Goal: Task Accomplishment & Management: Complete application form

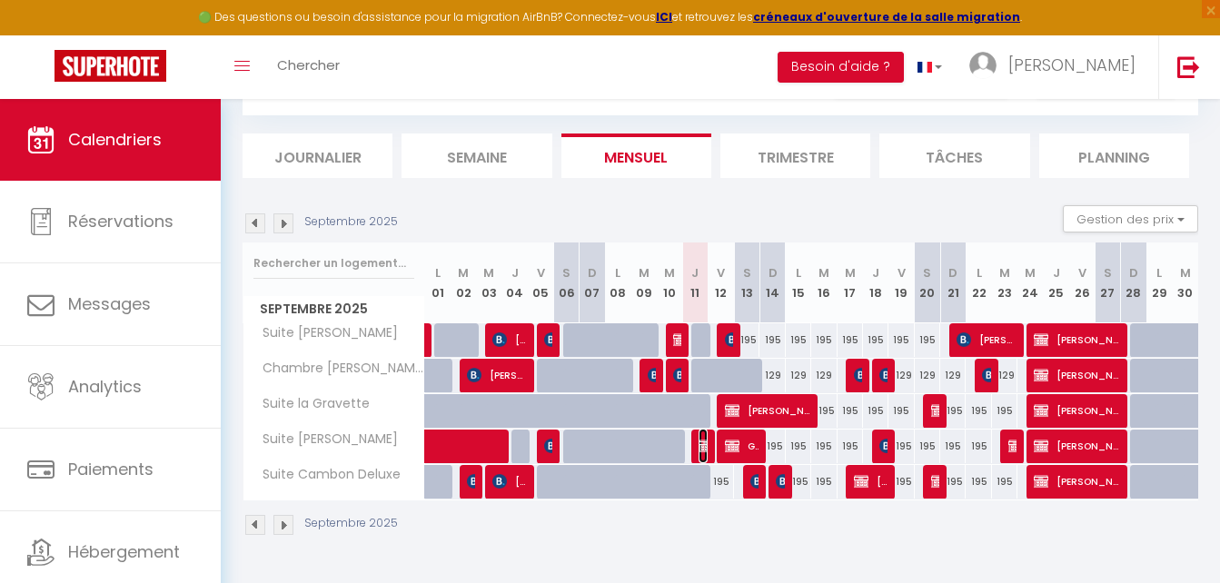
click at [701, 443] on img at bounding box center [706, 446] width 15 height 15
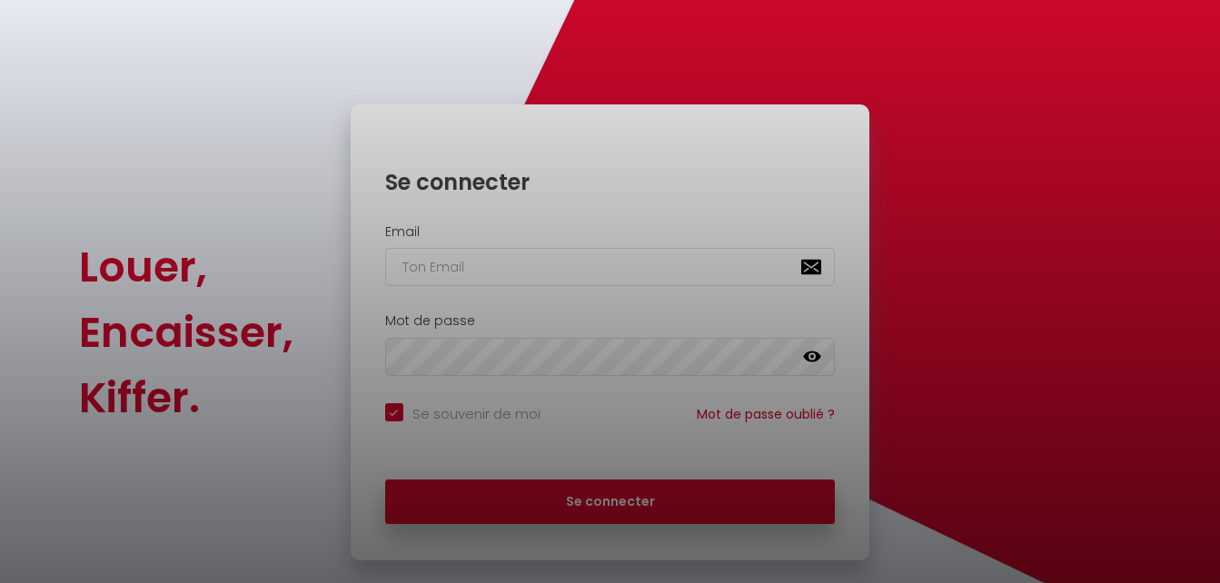
checkbox input "true"
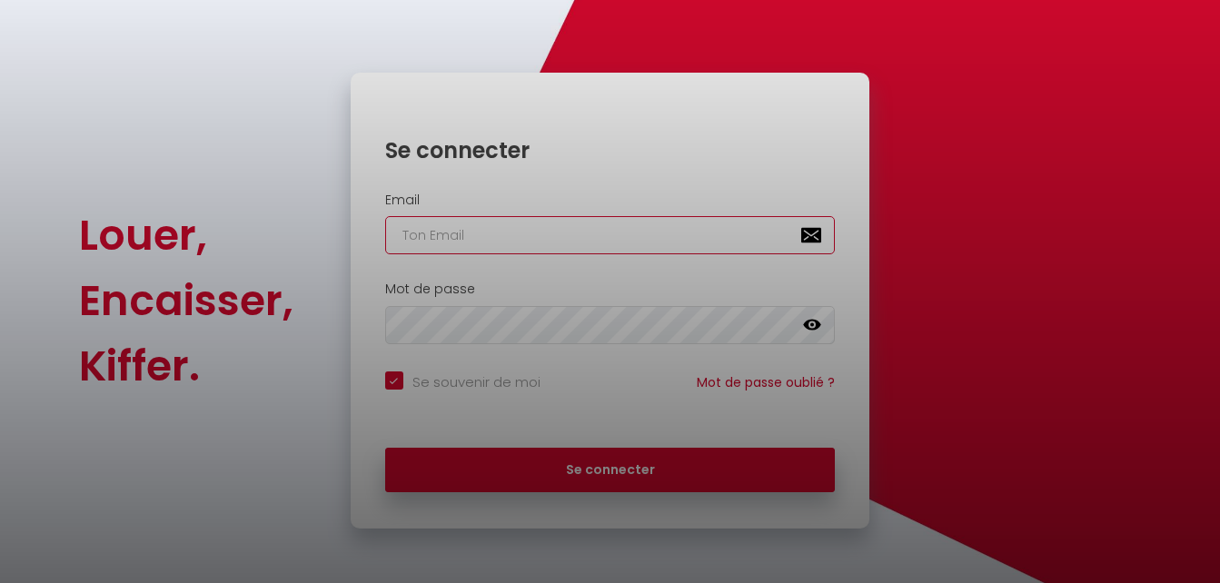
type input "[EMAIL_ADDRESS][DOMAIN_NAME]"
checkbox input "true"
click at [673, 463] on div at bounding box center [610, 291] width 1220 height 583
click at [594, 470] on div at bounding box center [610, 291] width 1220 height 583
click at [597, 469] on div at bounding box center [610, 291] width 1220 height 583
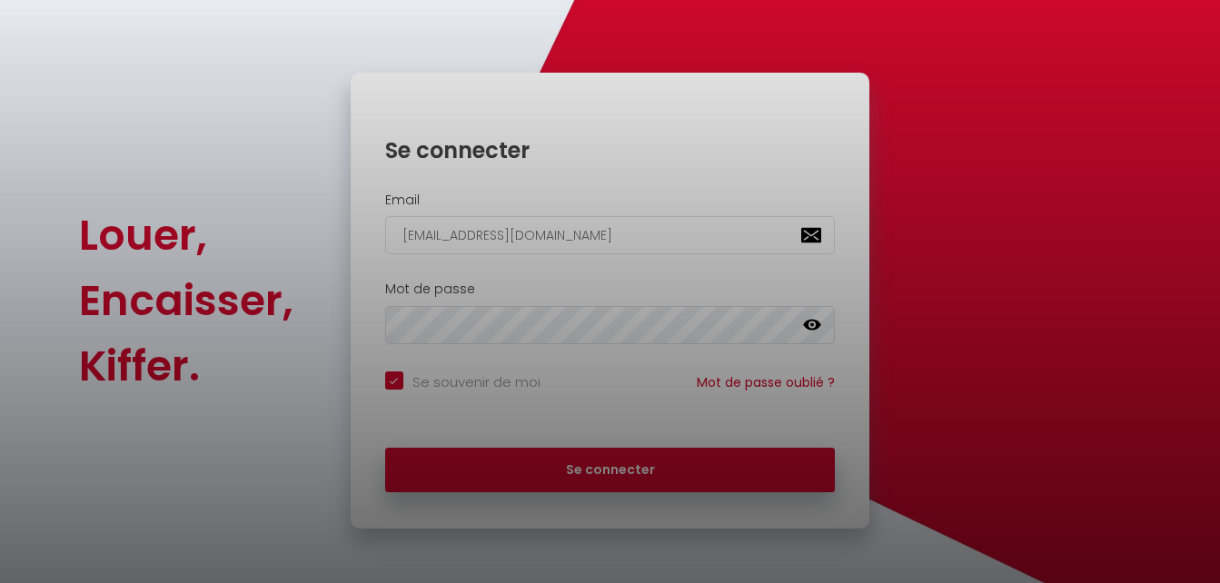
click at [597, 469] on div at bounding box center [610, 291] width 1220 height 583
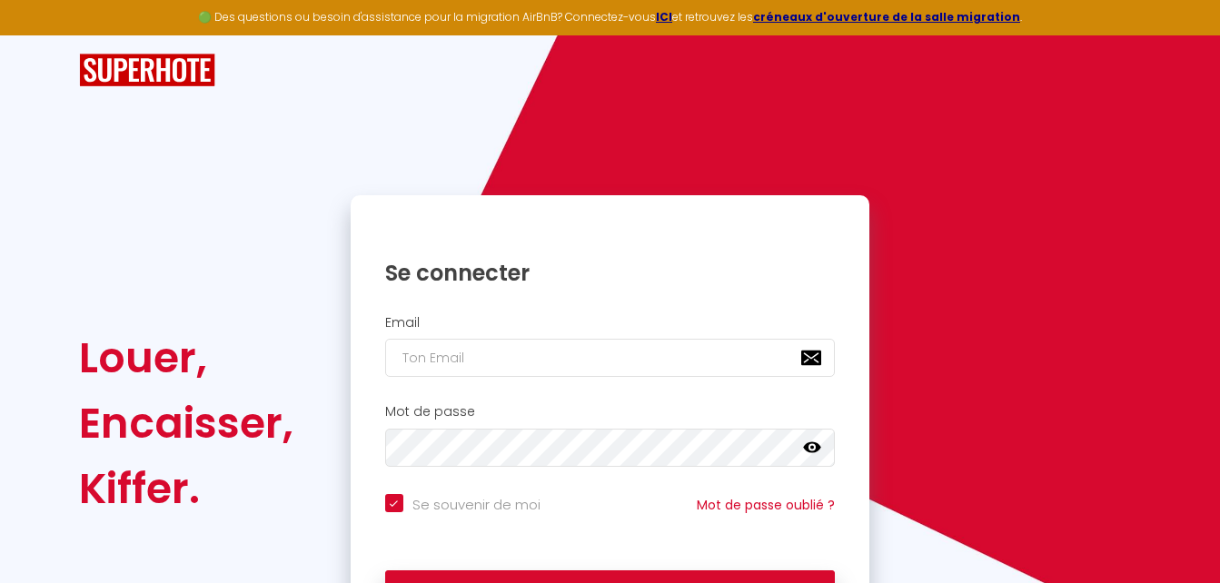
click at [590, 571] on button "Se connecter" at bounding box center [610, 593] width 451 height 45
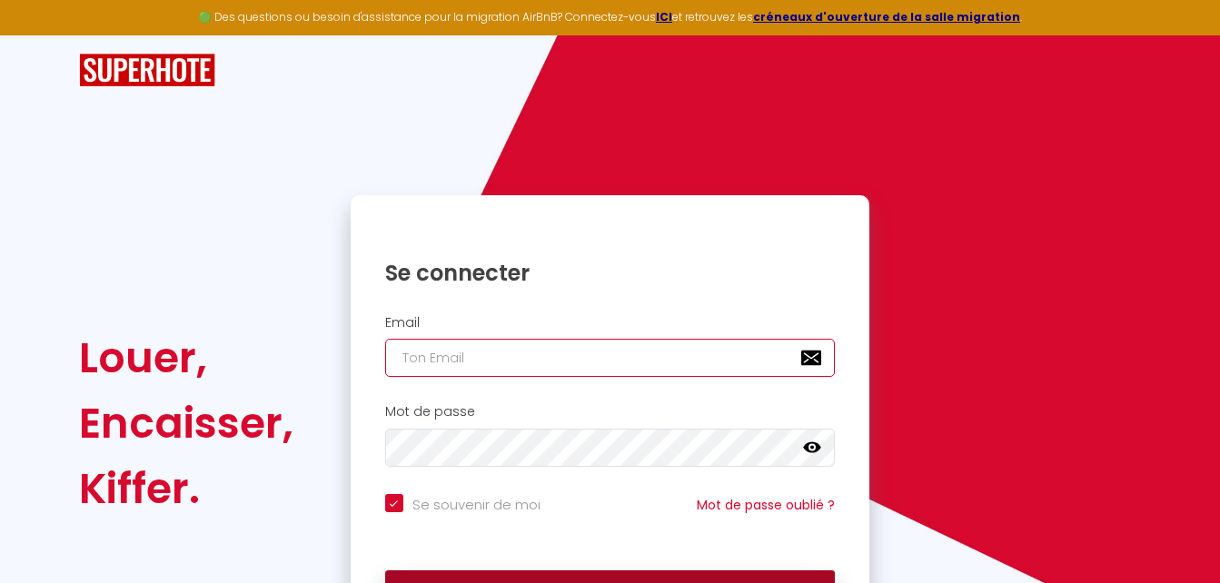
type input "[EMAIL_ADDRESS][DOMAIN_NAME]"
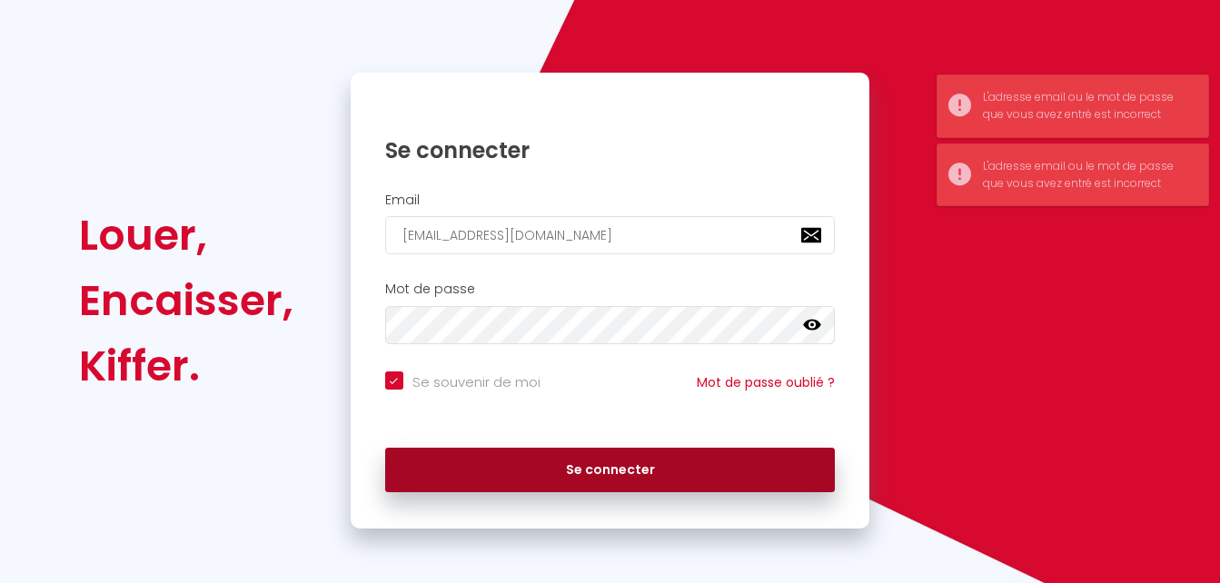
scroll to position [123, 0]
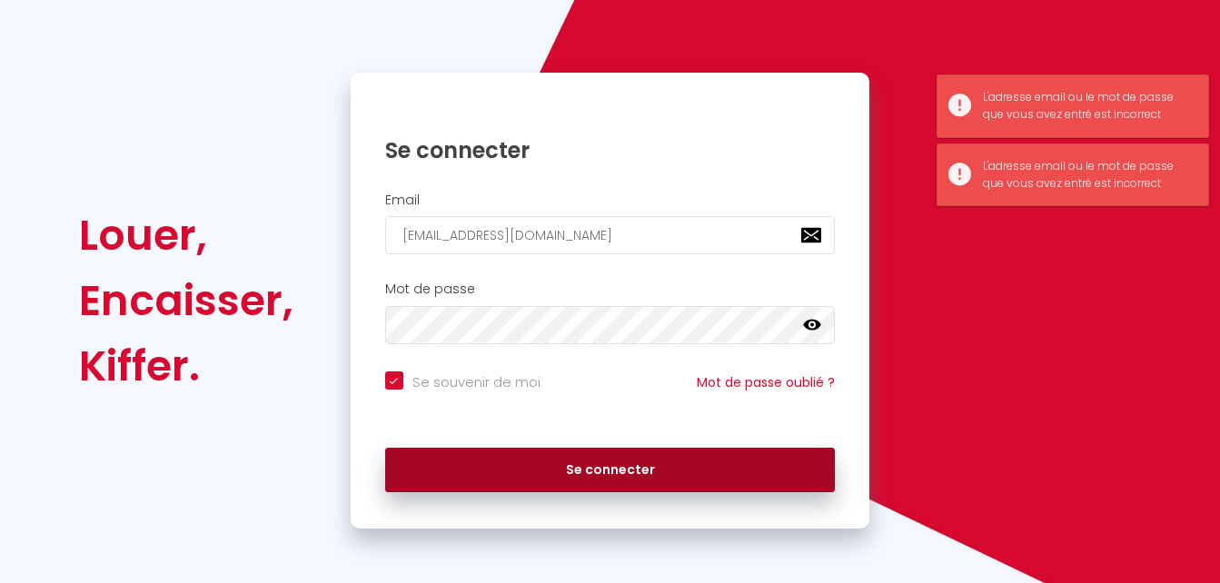
click at [583, 475] on button "Se connecter" at bounding box center [610, 470] width 451 height 45
checkbox input "true"
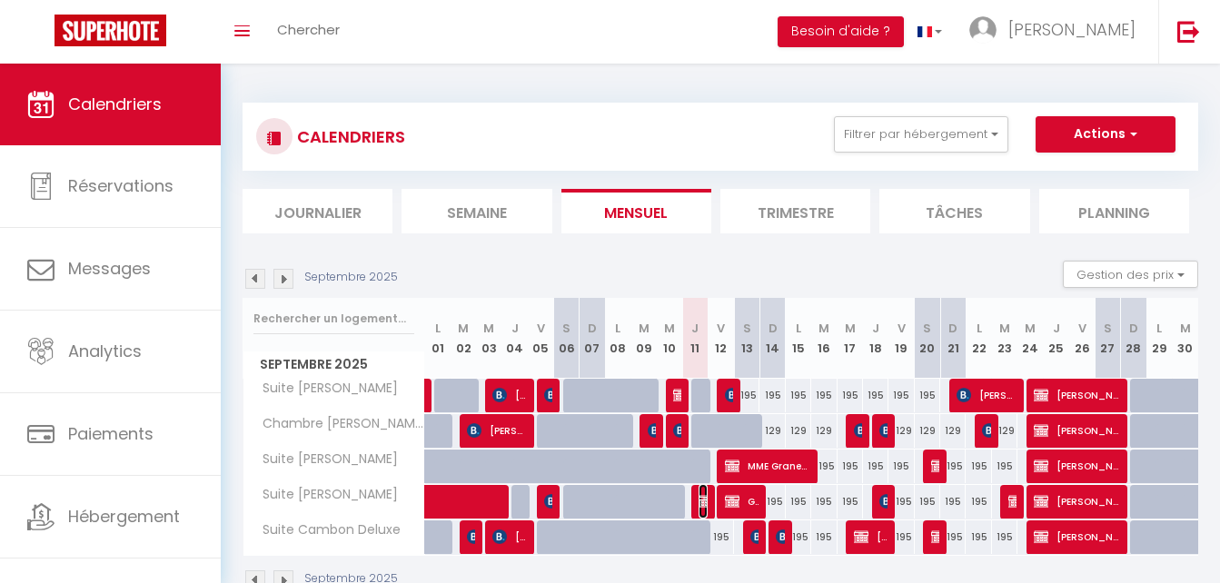
click at [702, 498] on img at bounding box center [706, 501] width 15 height 15
select select "OK"
select select "KO"
select select "0"
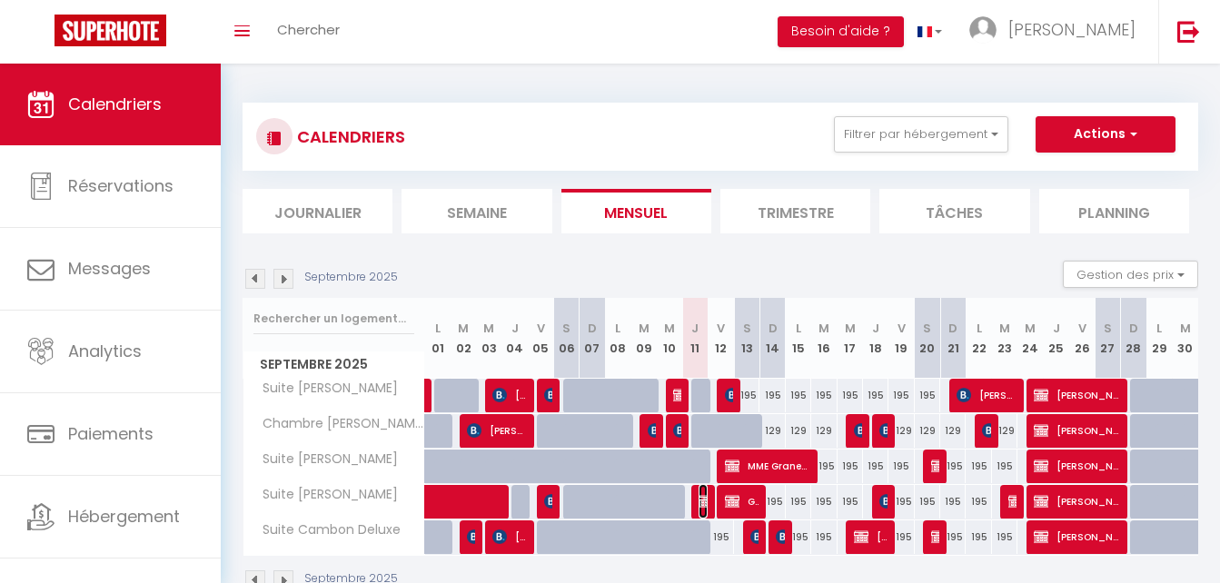
select select "0"
select select
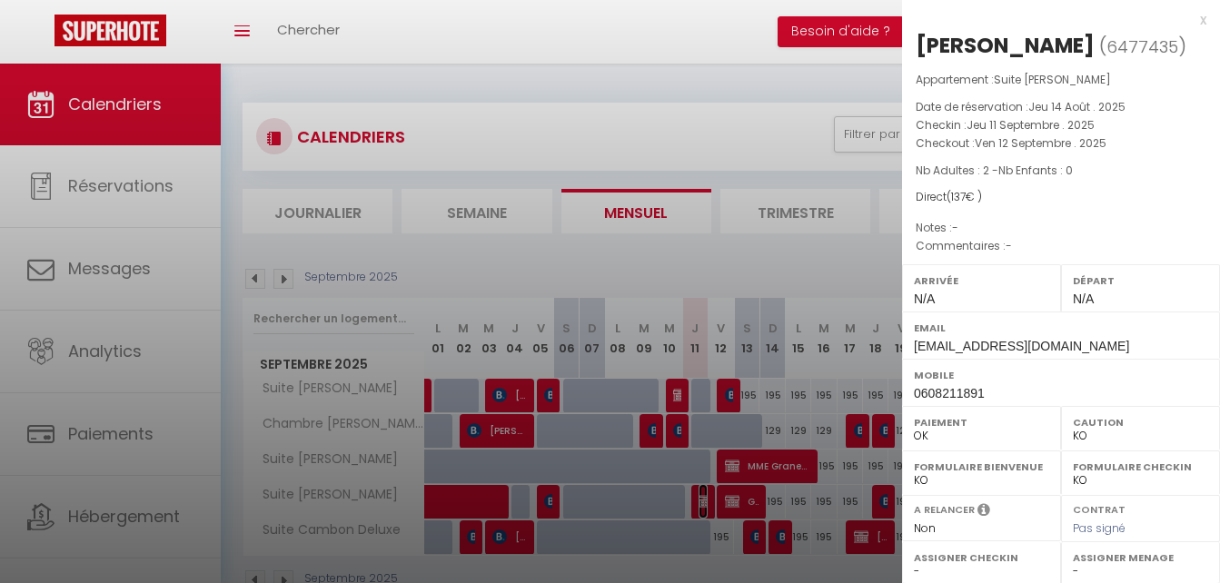
scroll to position [263, 0]
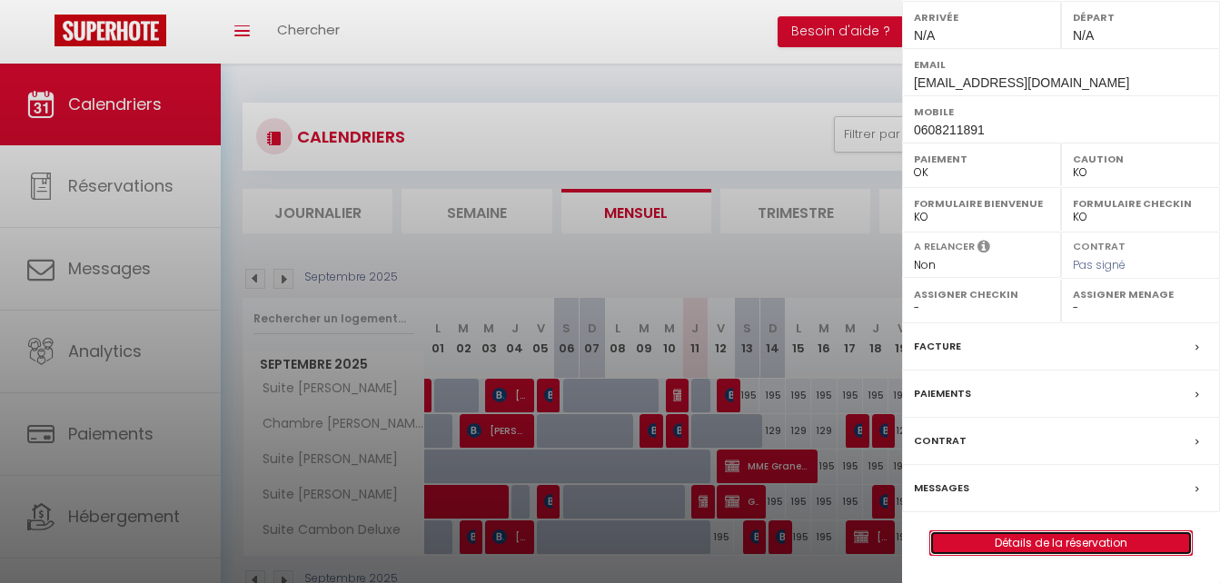
click at [1035, 541] on link "Détails de la réservation" at bounding box center [1061, 543] width 262 height 24
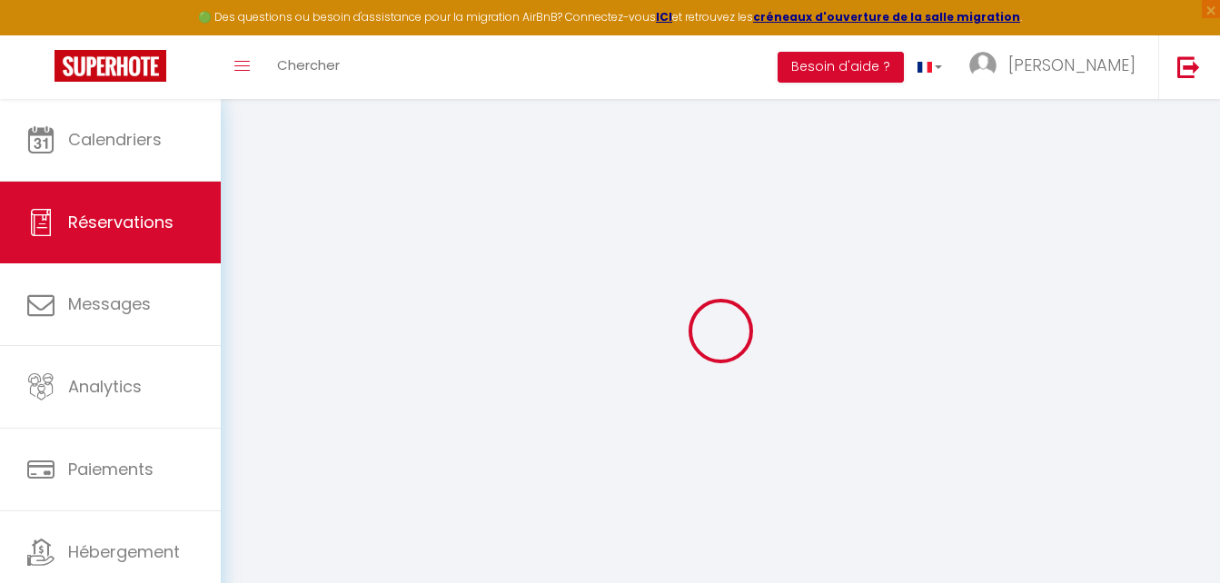
select select
select select "14"
checkbox input "false"
select select
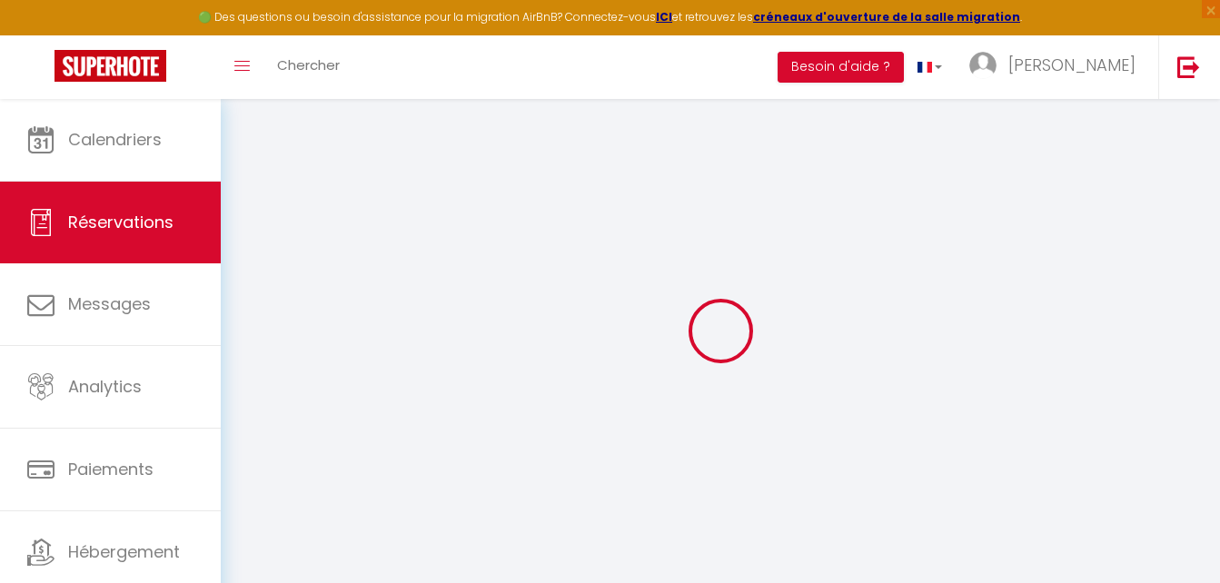
select select
checkbox input "false"
select select
checkbox input "false"
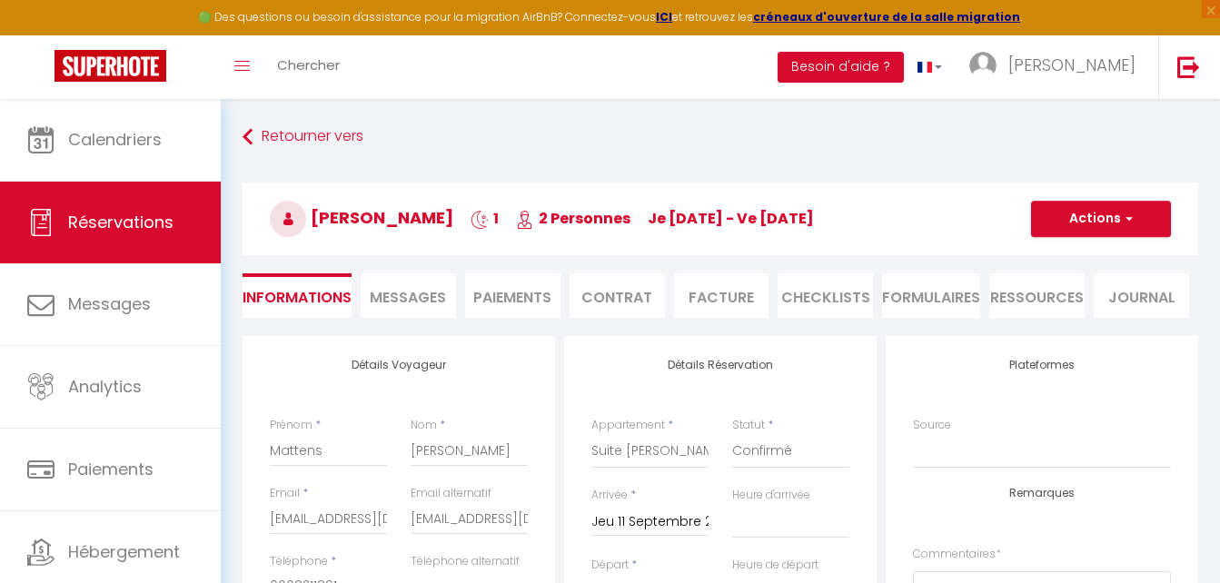
select select
checkbox input "false"
select select
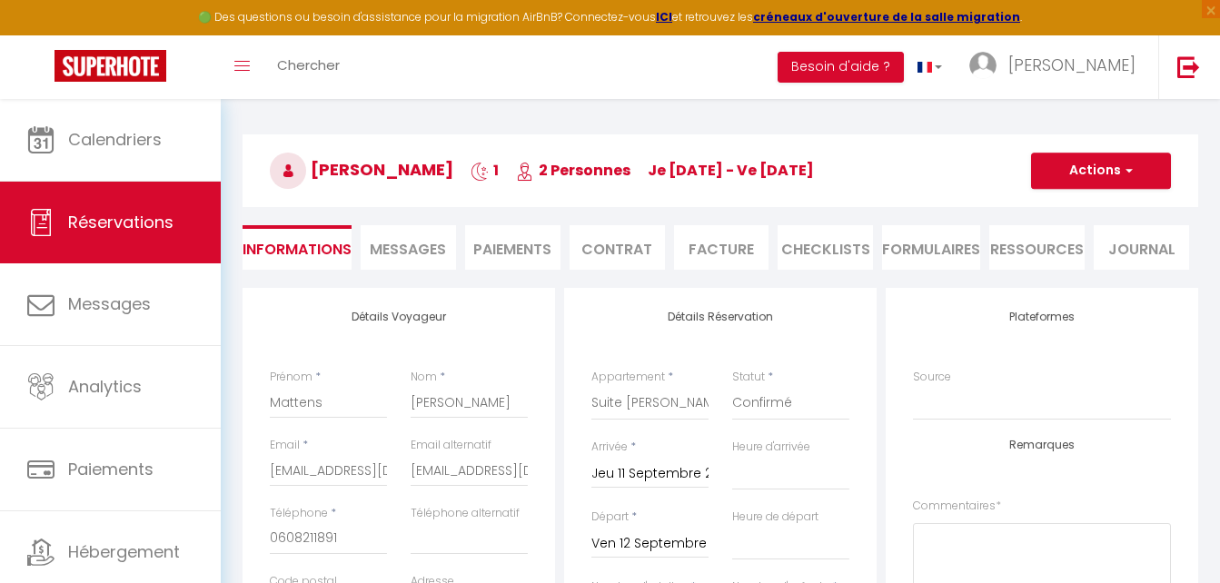
scroll to position [91, 0]
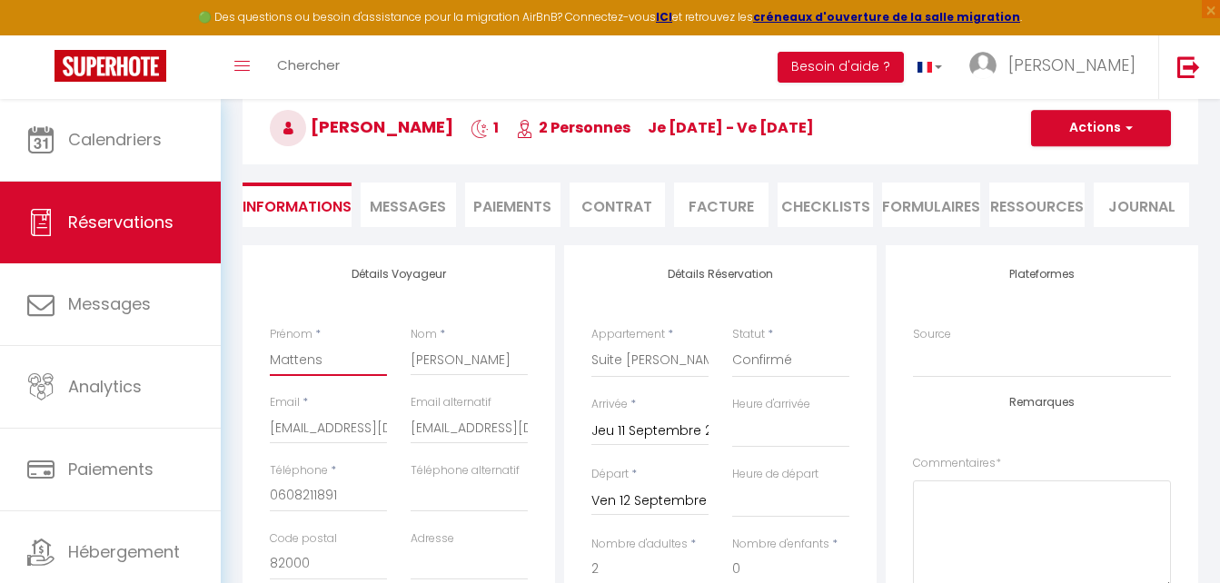
click at [334, 356] on input "Mattens" at bounding box center [328, 359] width 117 height 33
type input "Matte"
select select
checkbox input "false"
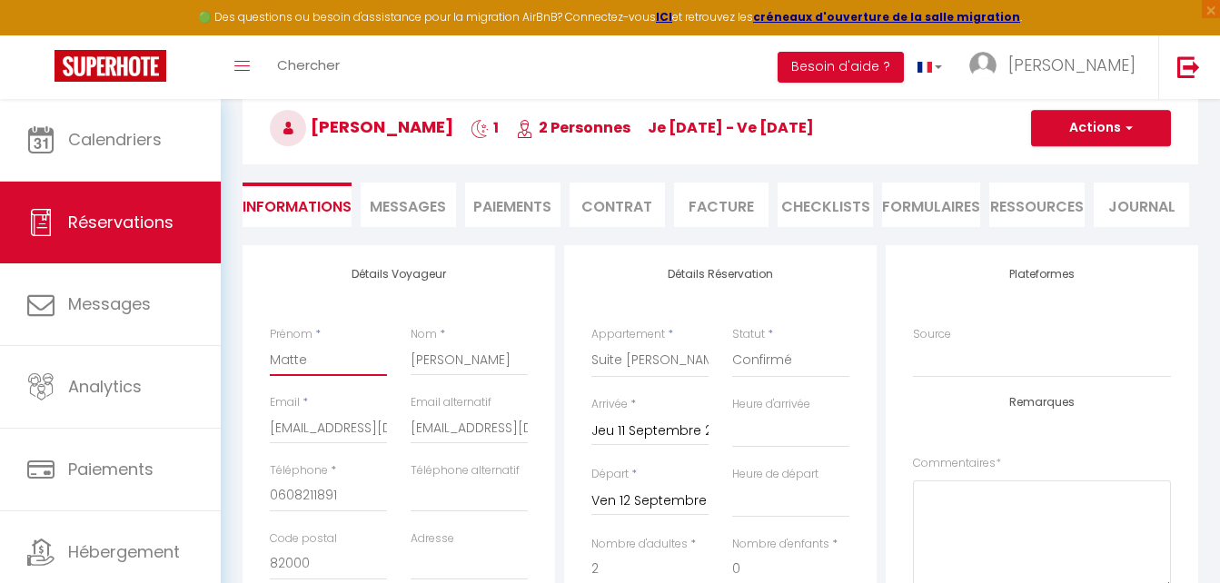
type input "Matt"
select select
checkbox input "false"
type input "Mat"
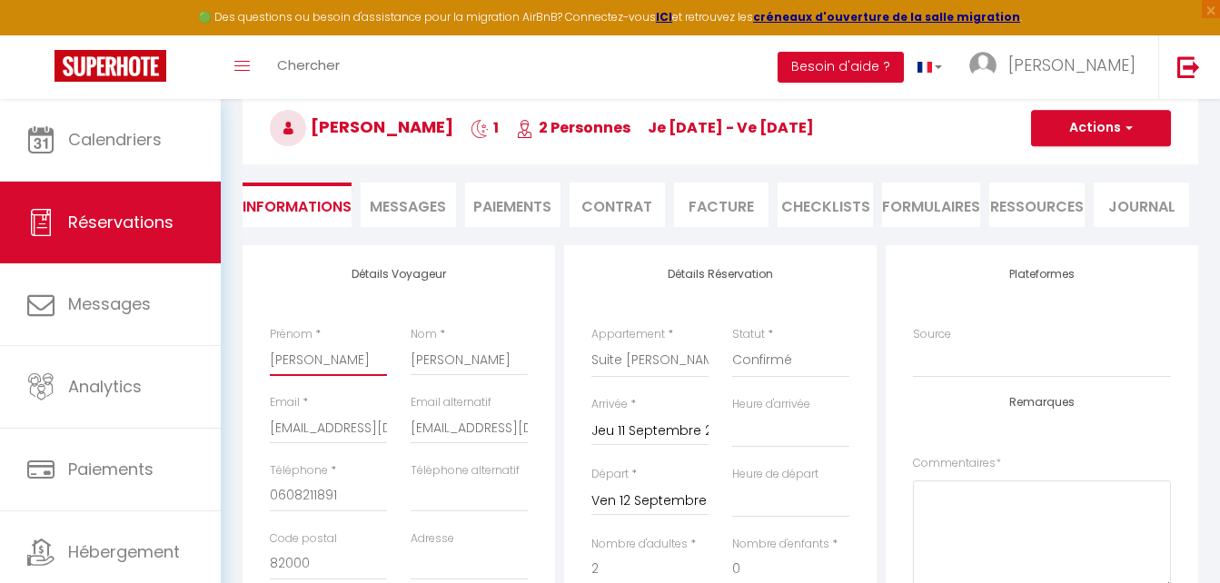
select select
checkbox input "false"
type input "Ma"
select select
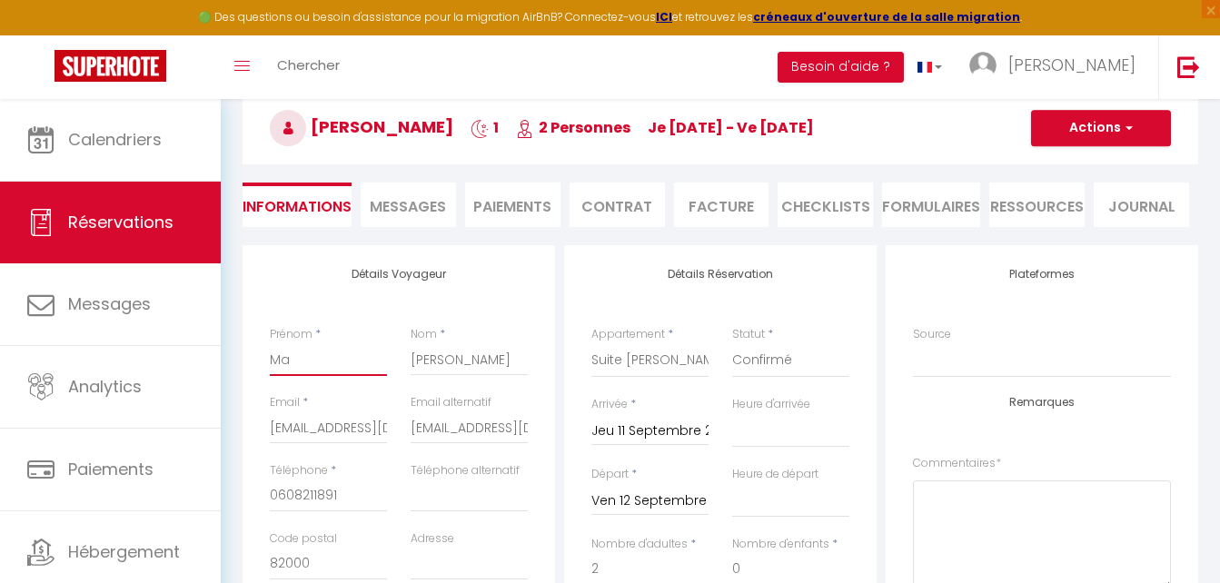
select select
checkbox input "false"
type input "M"
select select
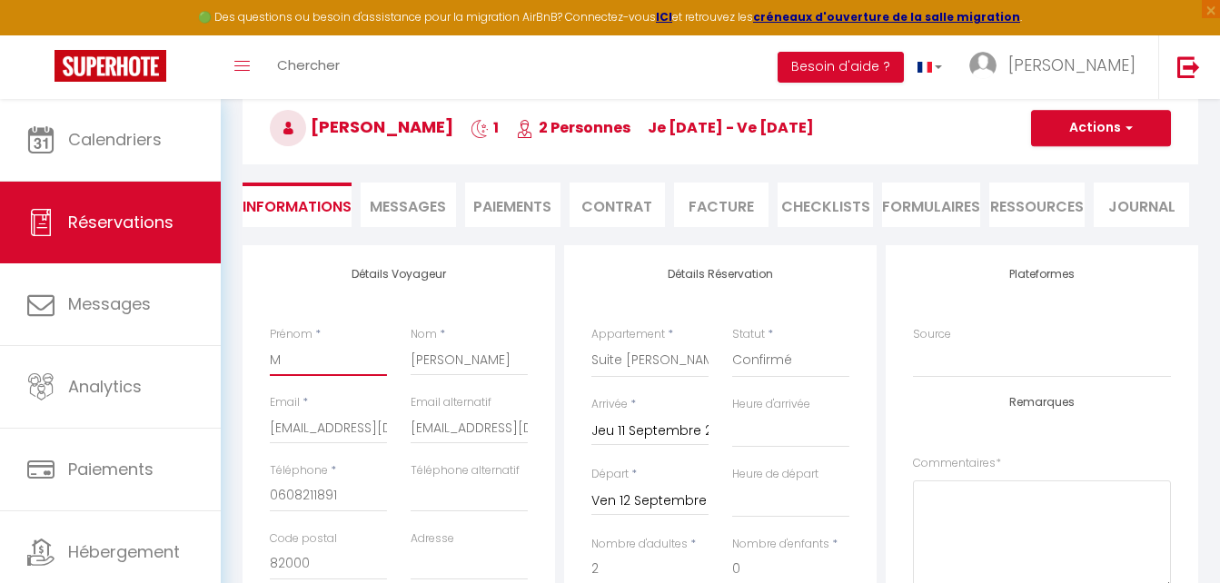
checkbox input "false"
select select
checkbox input "false"
type input "H"
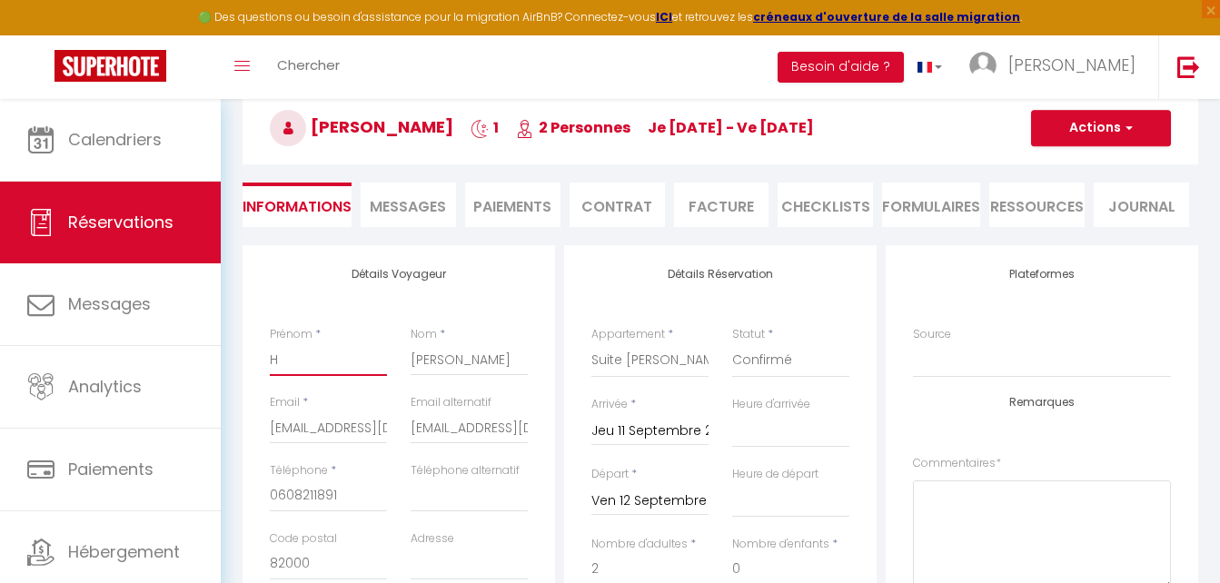
select select
checkbox input "false"
type input "Ha"
select select
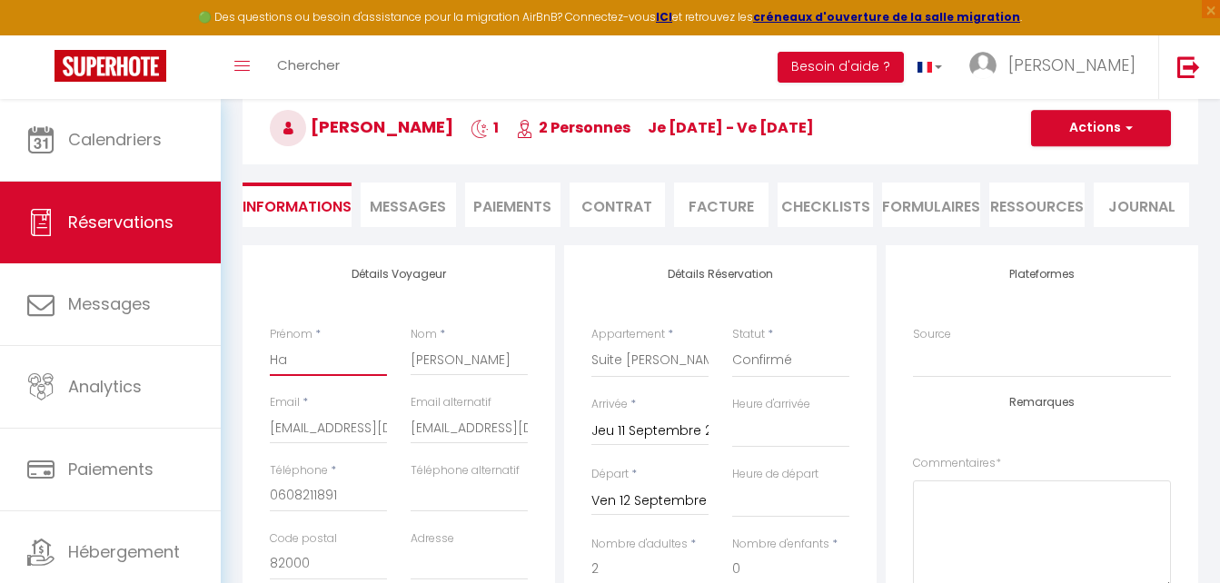
select select
checkbox input "false"
type input "Han"
select select
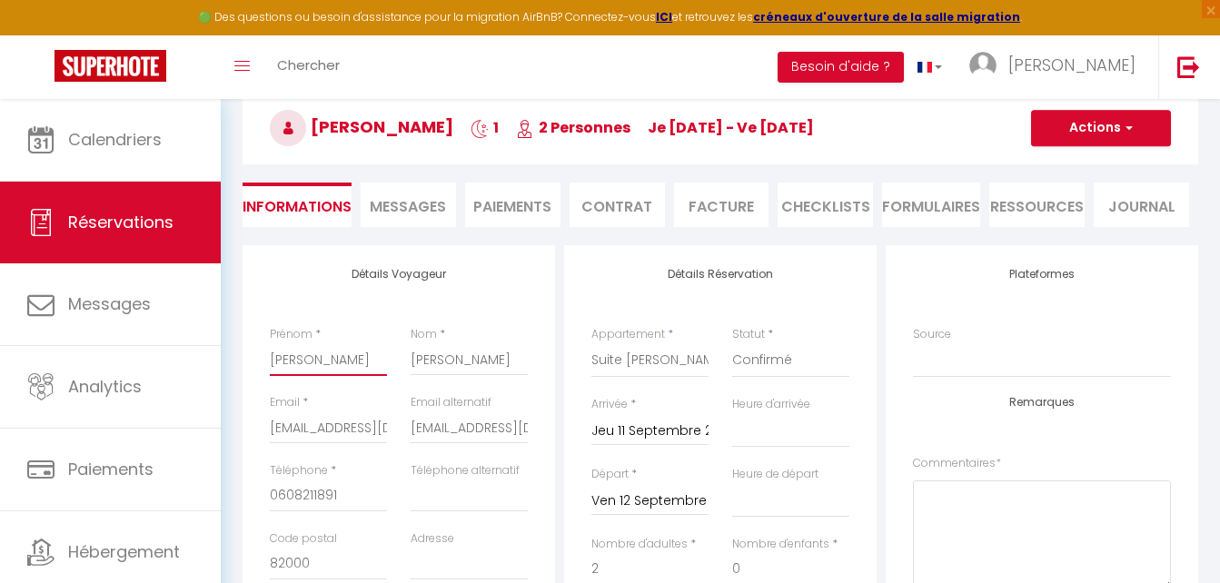
checkbox input "false"
type input "Hanr"
select select
checkbox input "false"
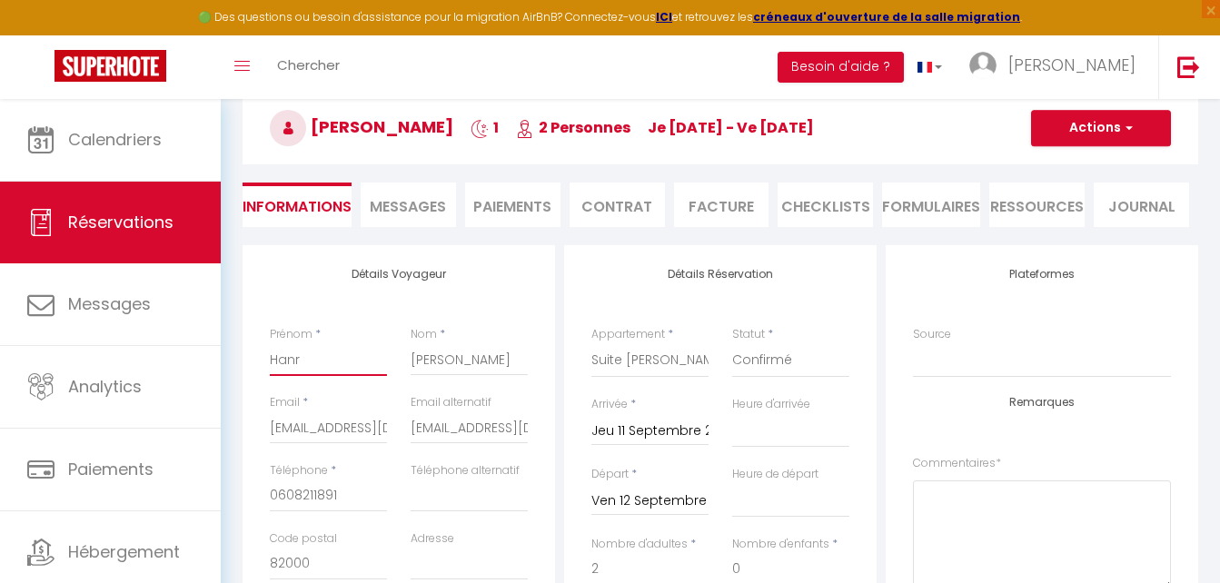
type input "Hanri"
select select
checkbox input "false"
type input "Hanri"
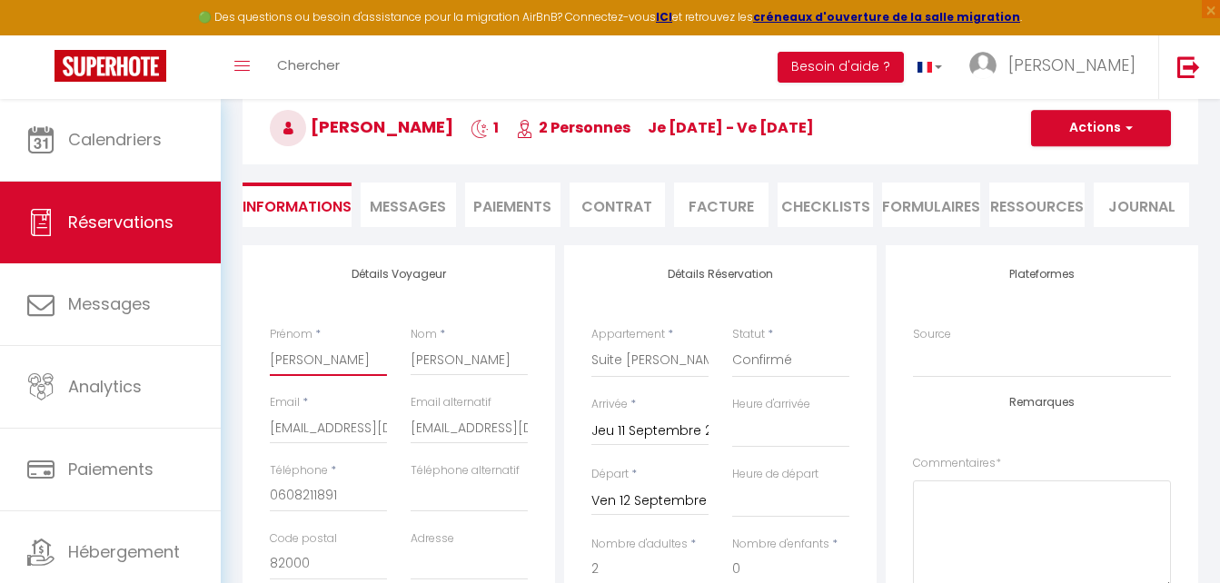
select select
checkbox input "false"
click at [286, 363] on input "Hanri" at bounding box center [328, 359] width 117 height 33
type input "Hnri"
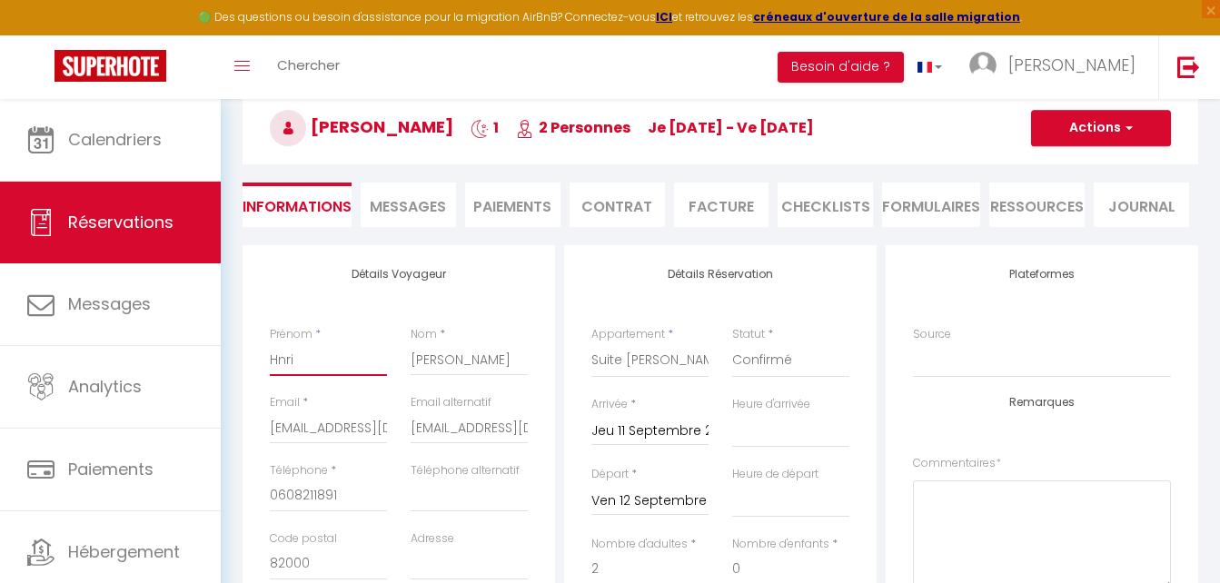
select select
checkbox input "false"
type input "[PERSON_NAME]"
select select
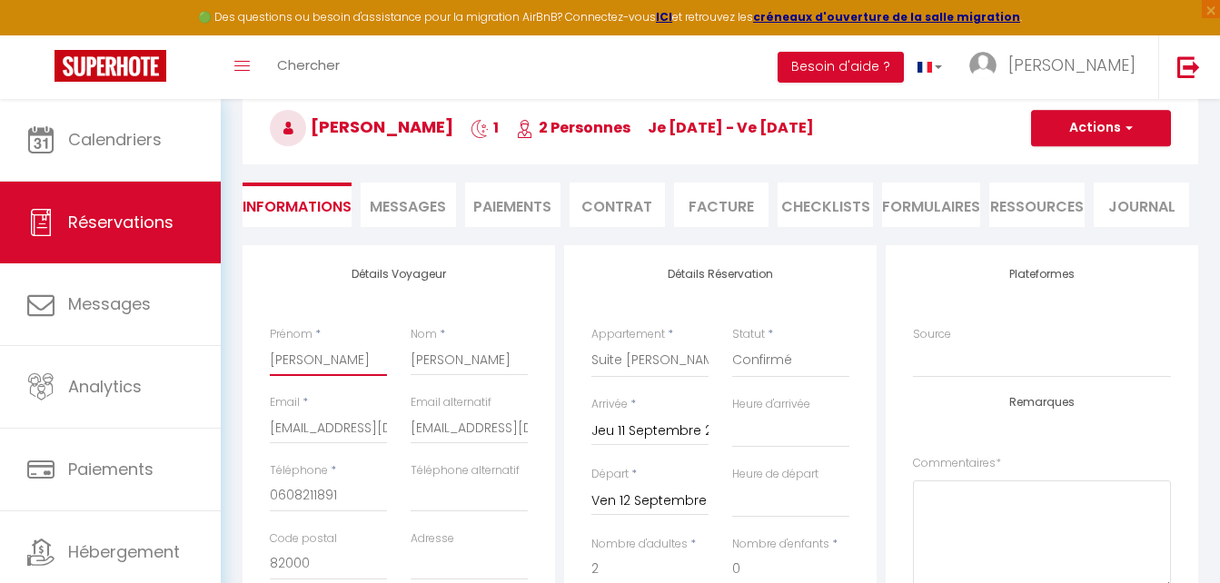
select select
checkbox input "false"
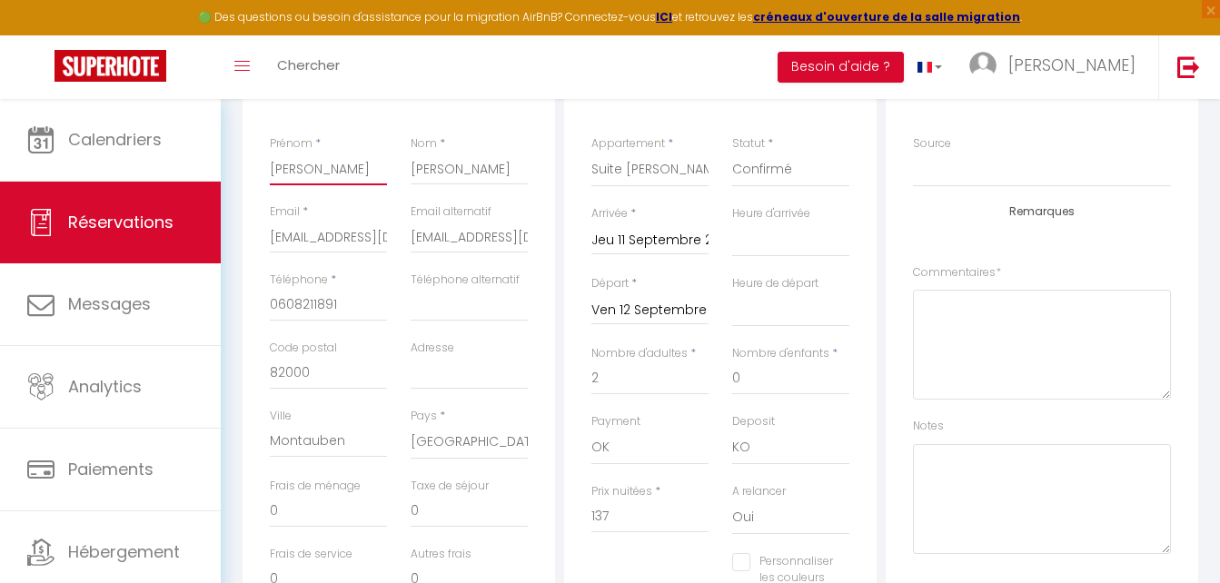
scroll to position [182, 0]
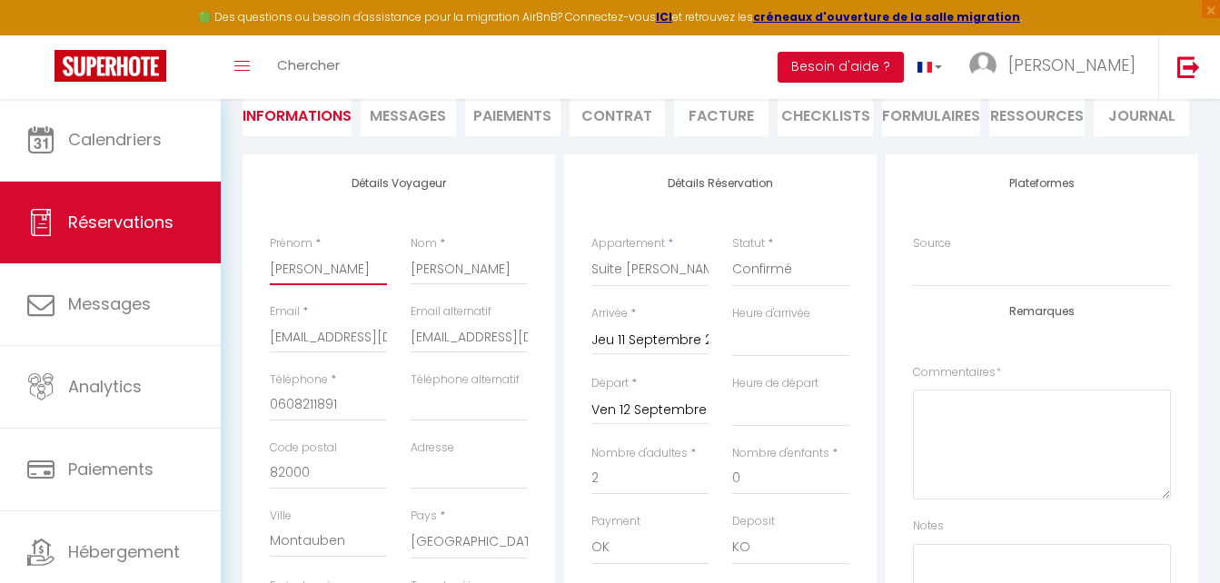
type input "[PERSON_NAME]"
drag, startPoint x: 323, startPoint y: 471, endPoint x: 249, endPoint y: 469, distance: 74.5
click at [249, 469] on div "Détails Voyageur Prénom * Henri Nom * Hugues Email * manoir.de.la.gravette@gmai…" at bounding box center [399, 479] width 313 height 650
select select
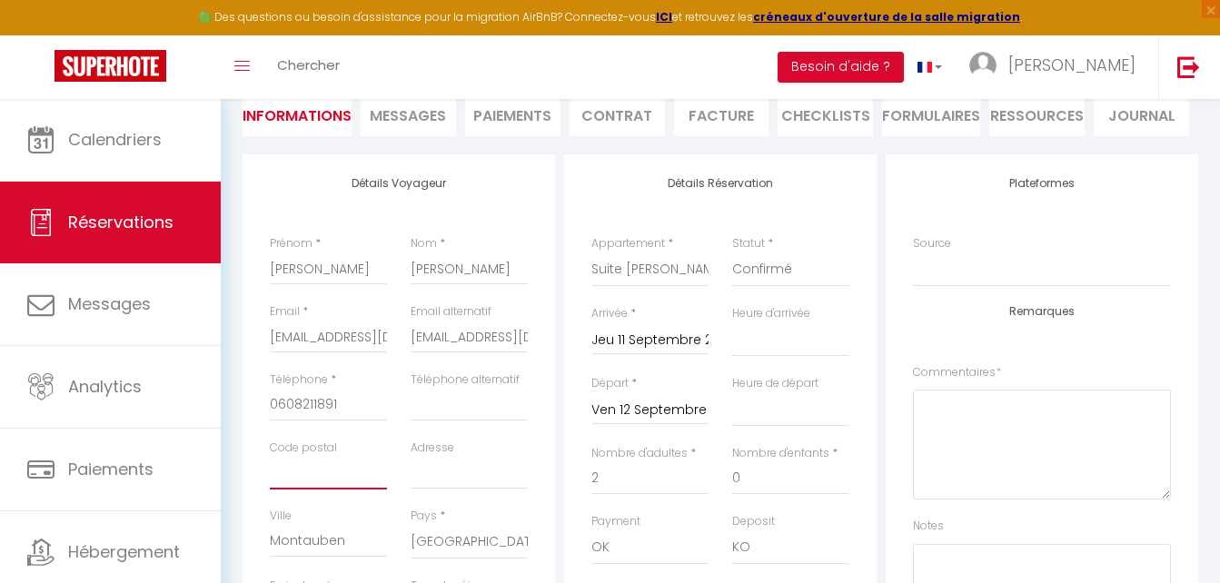
checkbox input "false"
type input "5"
select select
checkbox input "false"
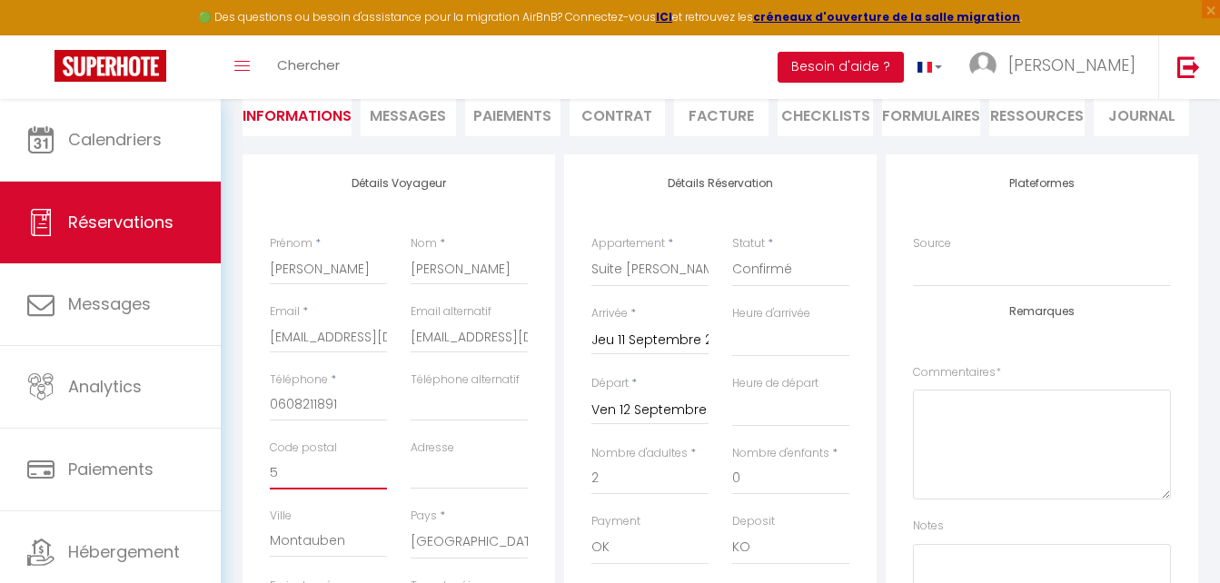
type input "59"
select select
checkbox input "false"
type input "592"
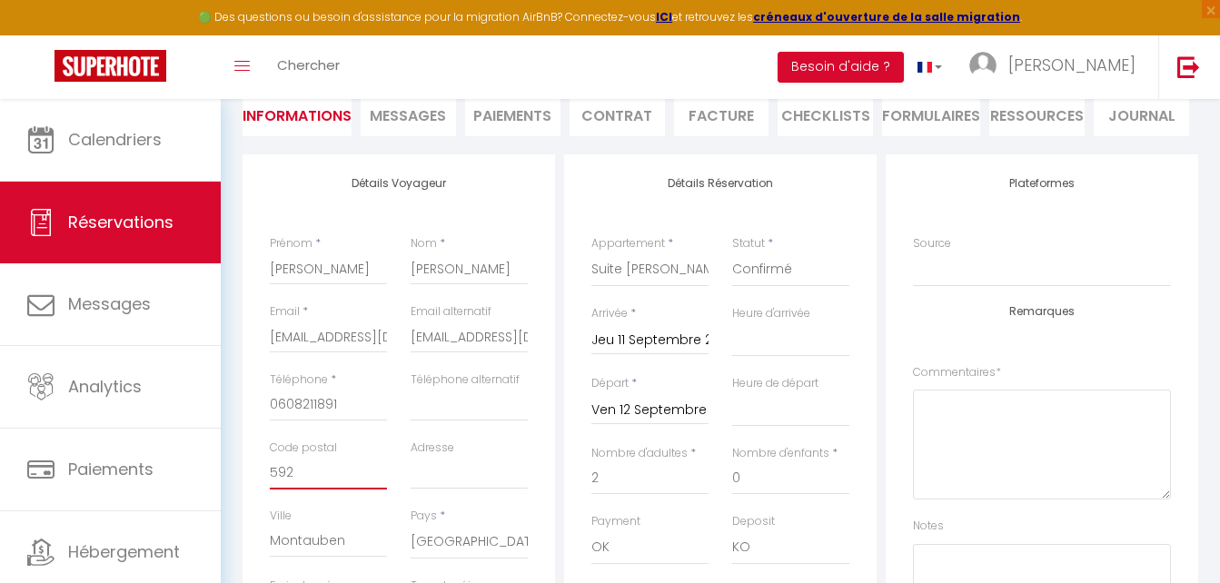
select select
checkbox input "false"
type input "5928"
select select
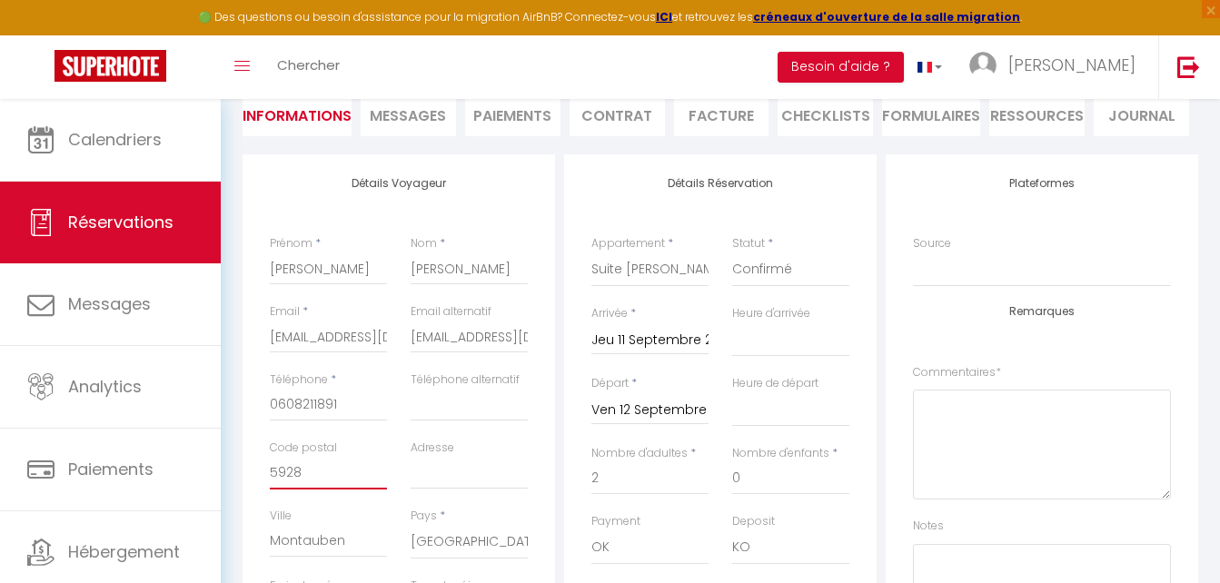
select select
checkbox input "false"
type input "59280"
select select
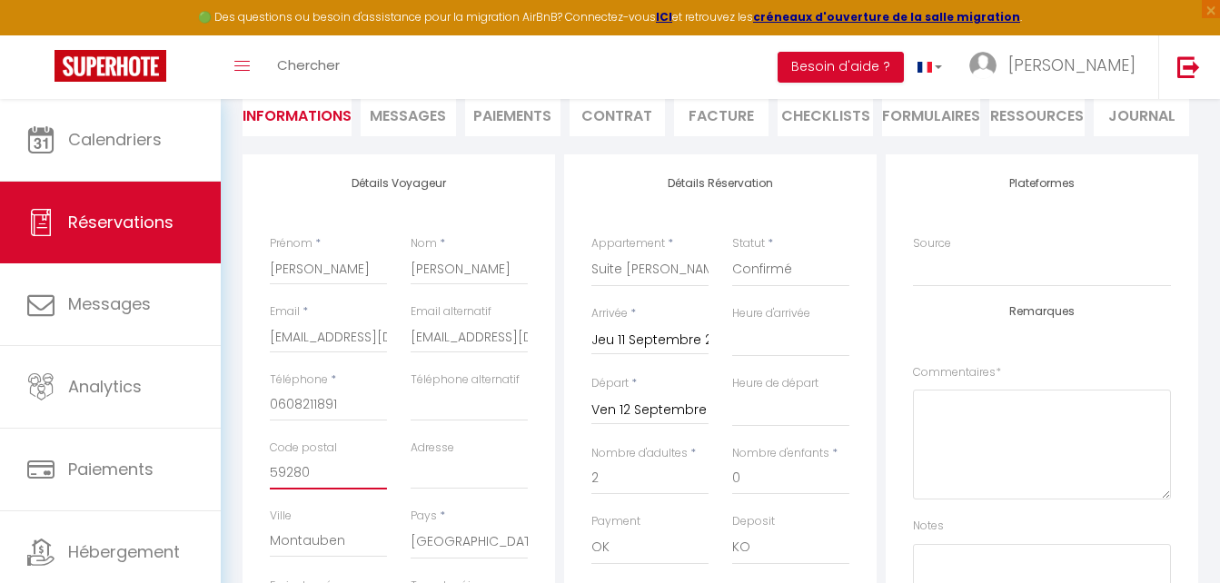
checkbox input "false"
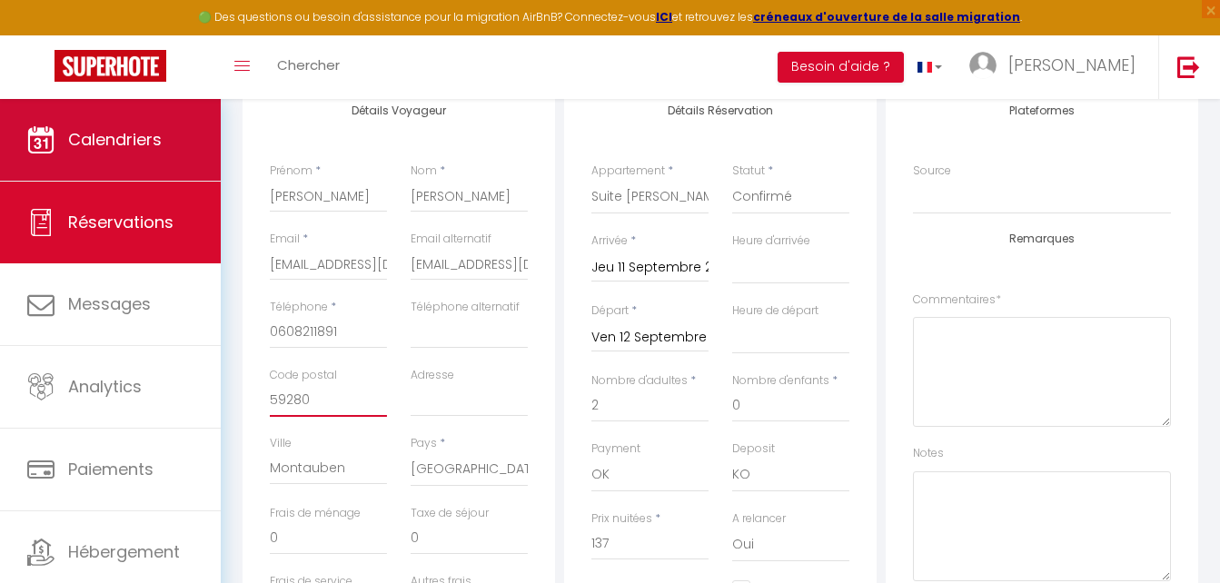
scroll to position [273, 0]
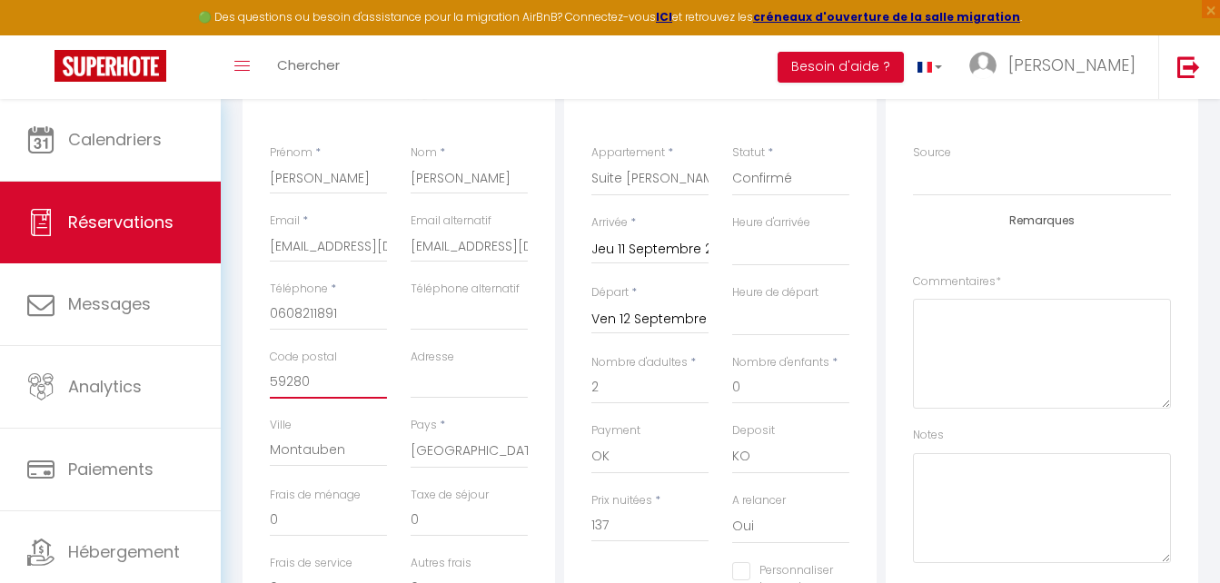
type input "59280"
drag, startPoint x: 353, startPoint y: 449, endPoint x: 269, endPoint y: 451, distance: 84.5
click at [269, 450] on div "Ville Montauben" at bounding box center [328, 452] width 141 height 70
select select
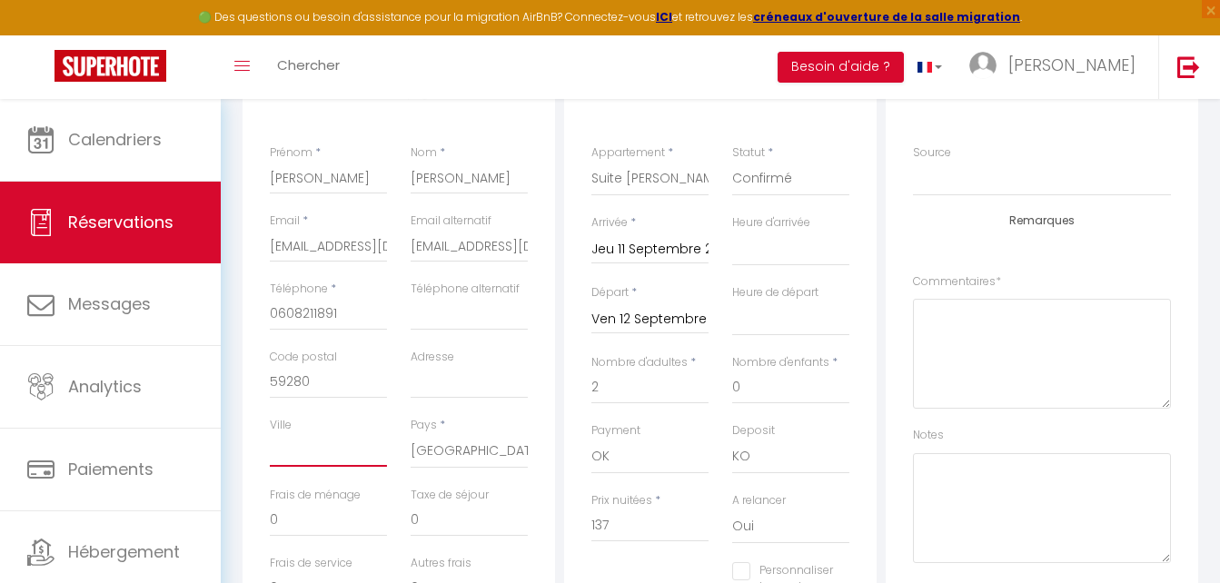
checkbox input "false"
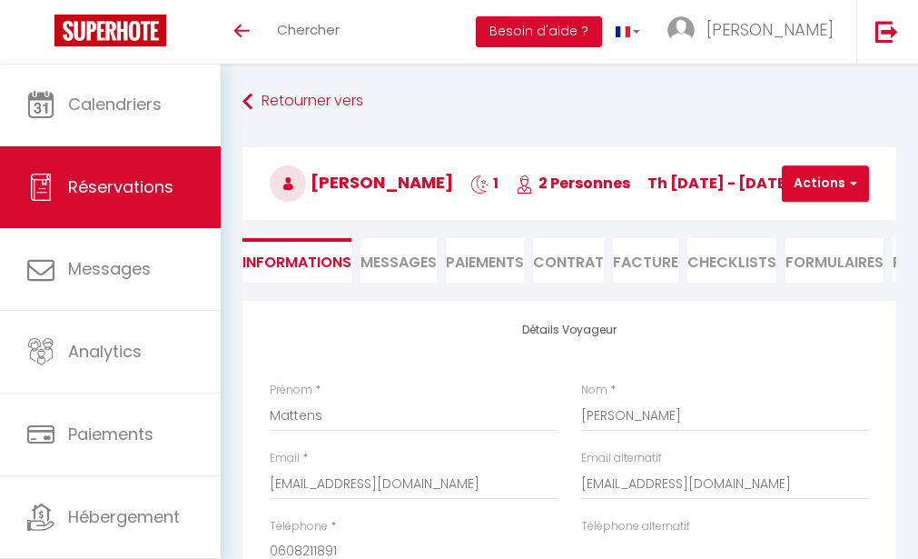
select select "2660"
select select
select select "14"
select select "0"
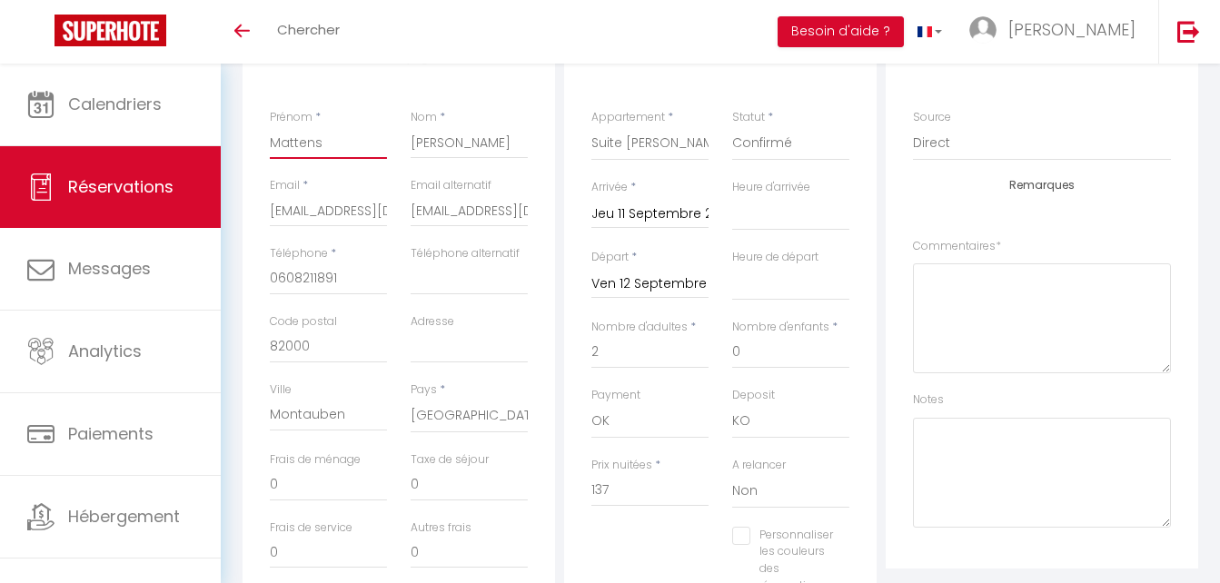
click at [352, 142] on input "Mattens" at bounding box center [328, 142] width 117 height 33
drag, startPoint x: 332, startPoint y: 134, endPoint x: 248, endPoint y: 134, distance: 83.6
click at [248, 134] on div "Détails Voyageur Prénom * Mattens Nom * [PERSON_NAME] * [EMAIL_ADDRESS][DOMAIN_…" at bounding box center [399, 353] width 313 height 650
select select
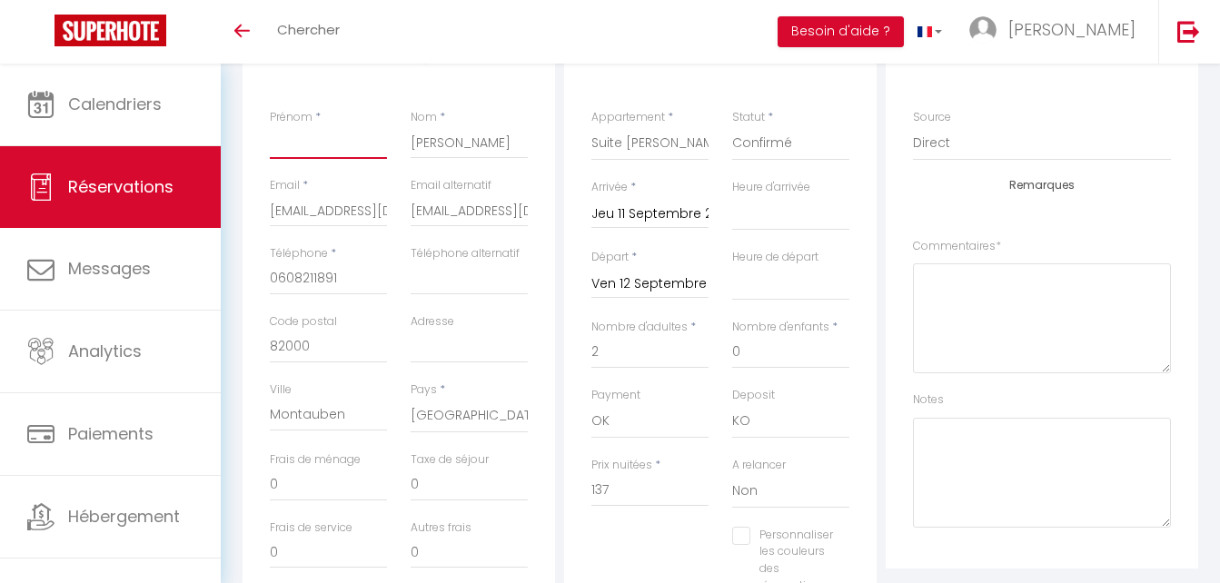
checkbox input "false"
type input "H"
select select
checkbox input "false"
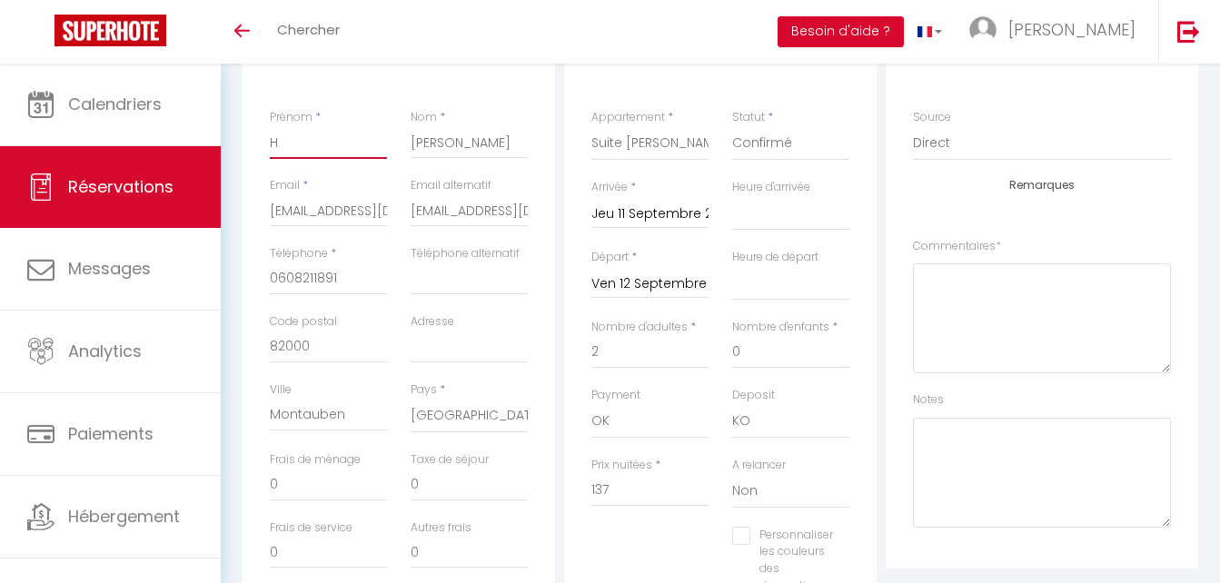
type input "He"
select select
checkbox input "false"
type input "Hen"
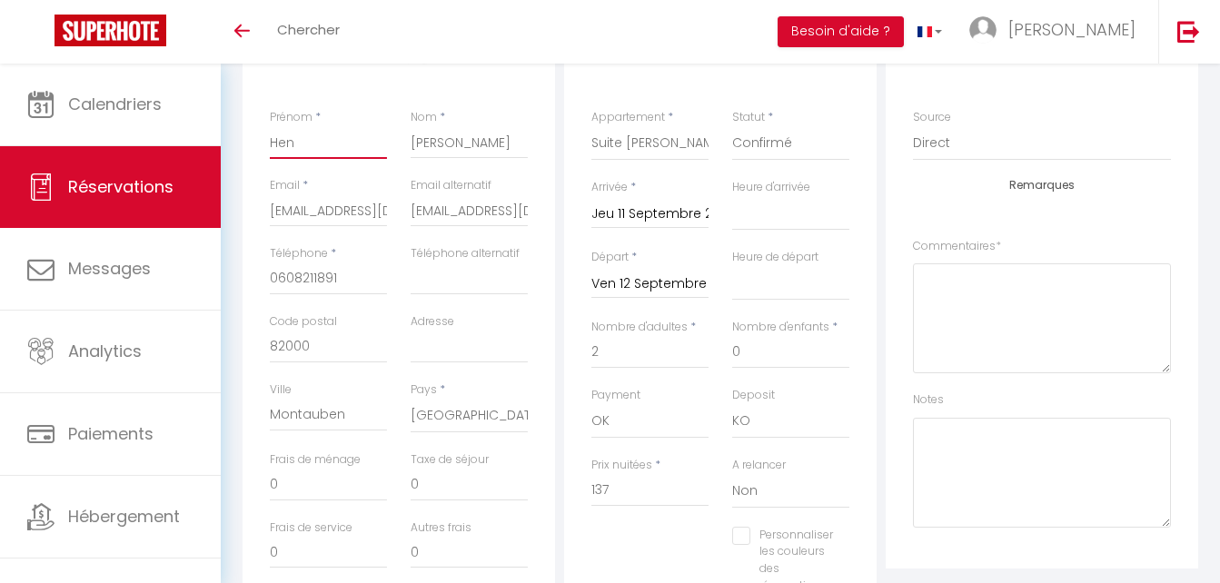
select select
checkbox input "false"
type input "Henr"
select select
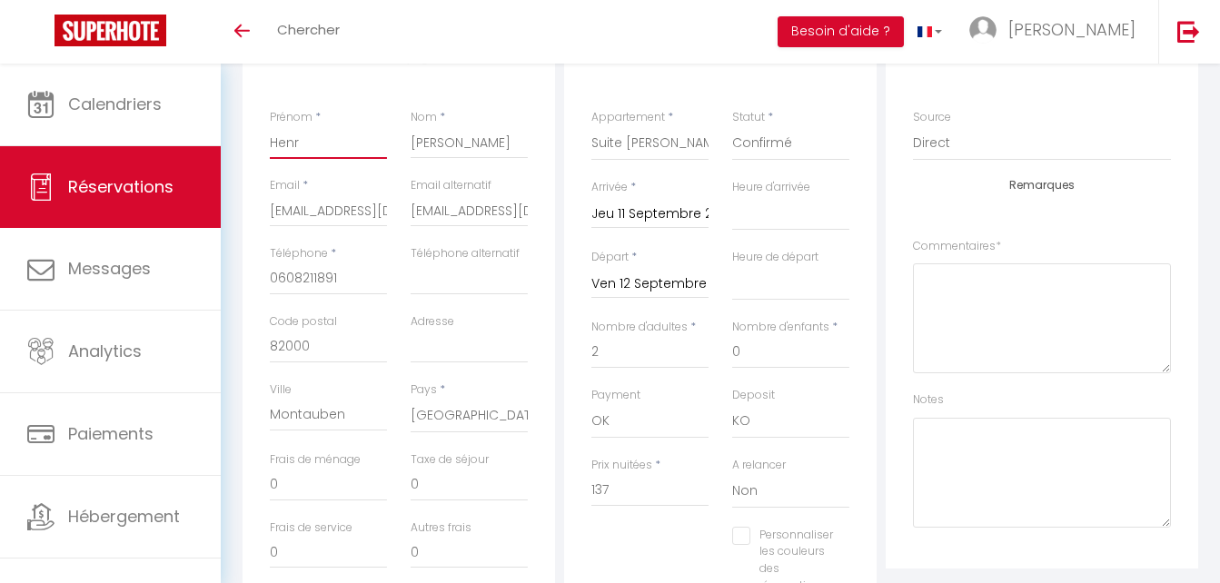
select select
checkbox input "false"
type input "[PERSON_NAME]"
select select
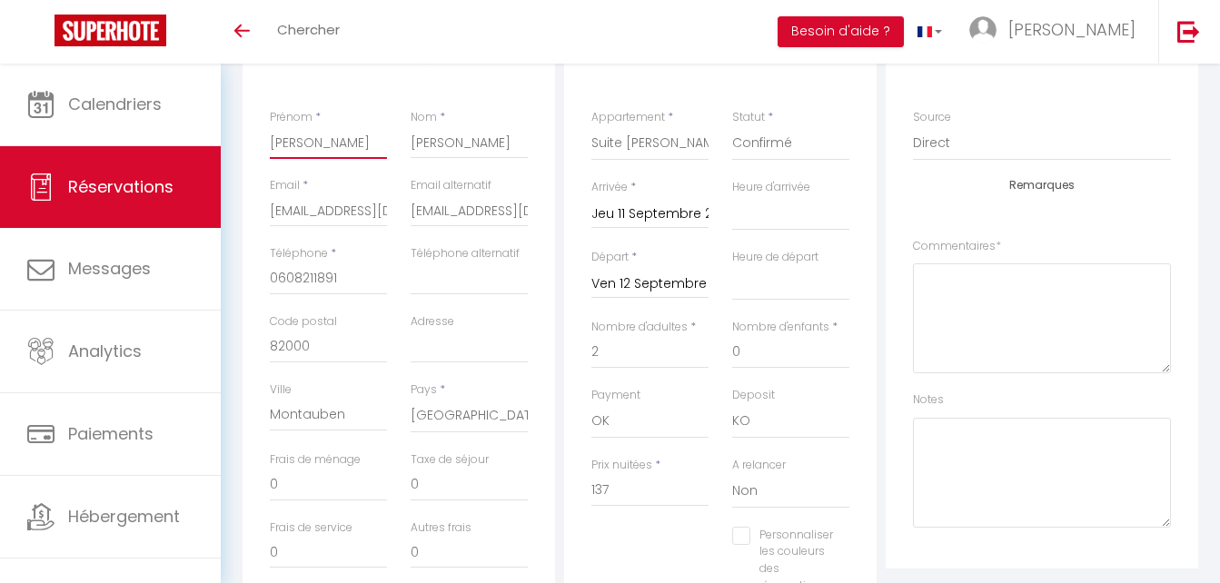
checkbox input "false"
type input "[PERSON_NAME]"
drag, startPoint x: 332, startPoint y: 348, endPoint x: 268, endPoint y: 344, distance: 63.7
click at [268, 344] on div "Code postal 82000" at bounding box center [328, 347] width 141 height 68
select select
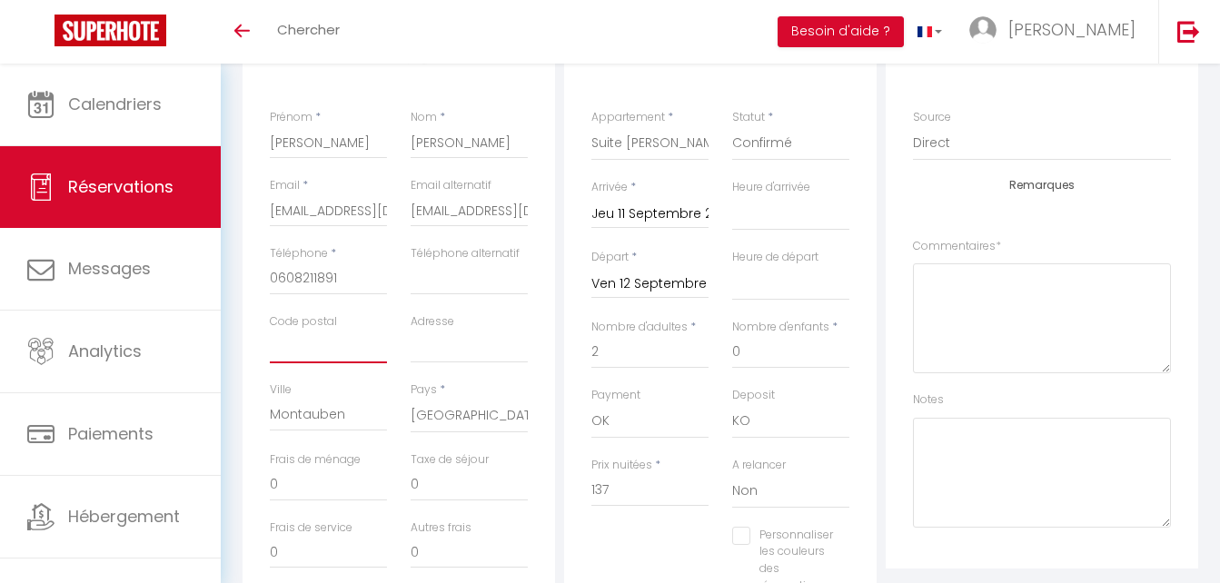
select select
checkbox input "false"
type input "5"
select select
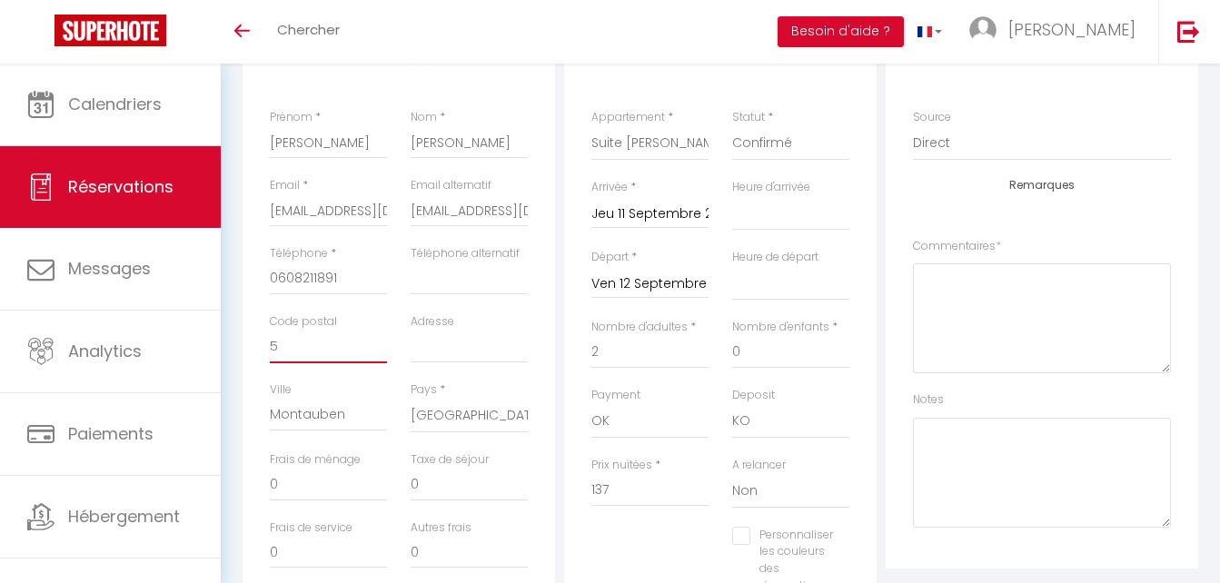
checkbox input "false"
type input "59"
select select
checkbox input "false"
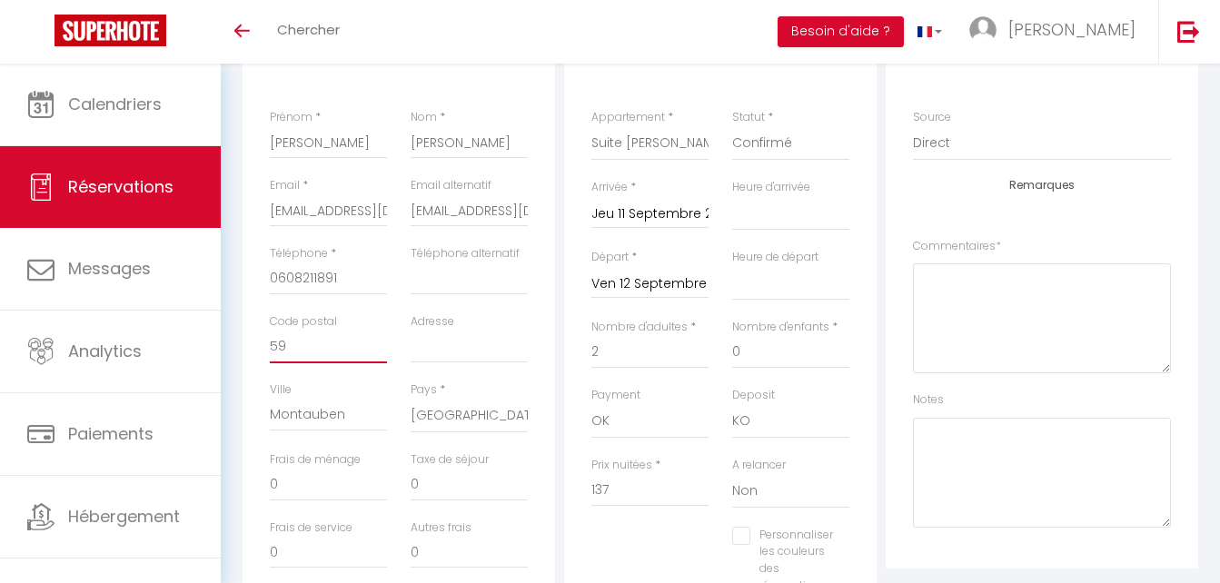
type input "592"
select select
checkbox input "false"
type input "5928"
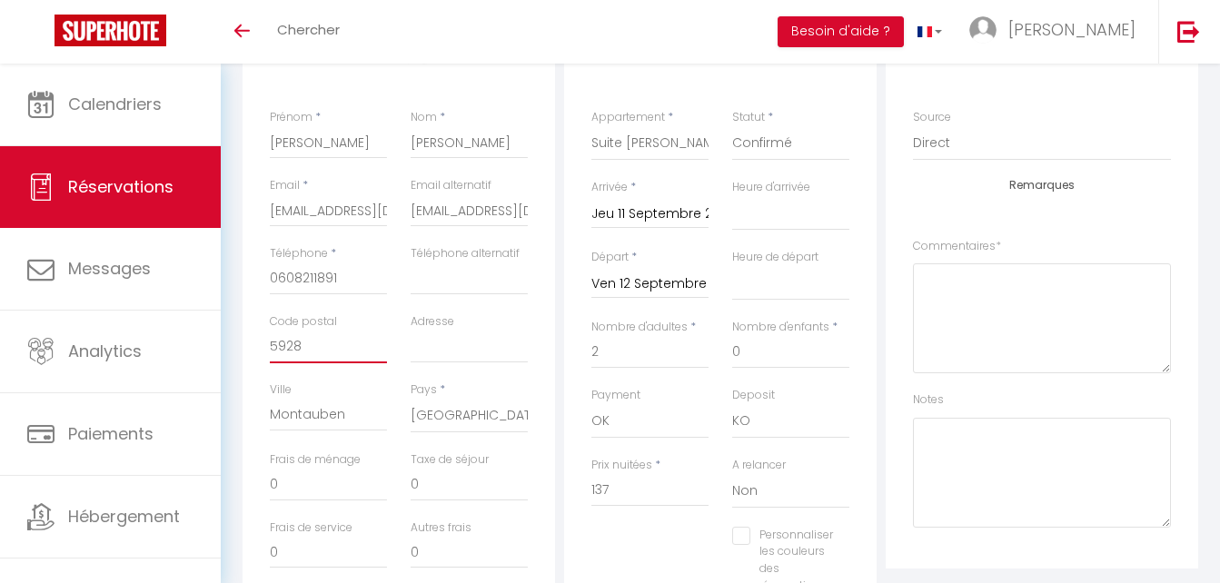
select select
checkbox input "false"
type input "59280"
select select
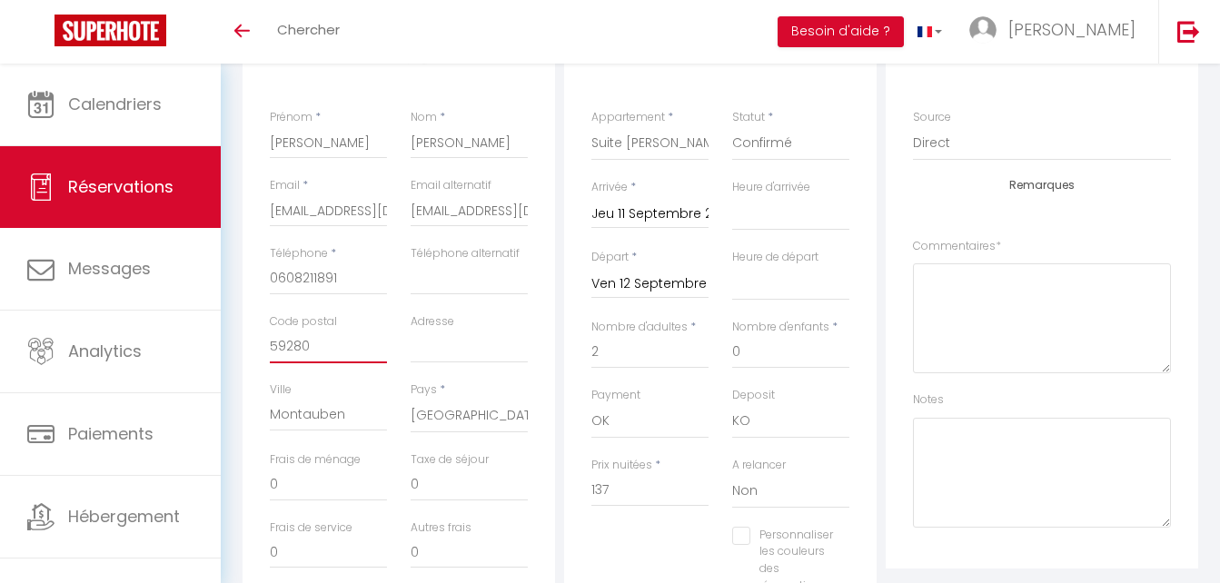
select select
checkbox input "false"
type input "59280"
drag, startPoint x: 346, startPoint y: 409, endPoint x: 231, endPoint y: 414, distance: 115.5
click at [231, 414] on div "Détails Voyageur Prénom * [PERSON_NAME] * [PERSON_NAME] * [EMAIL_ADDRESS][DOMAI…" at bounding box center [720, 541] width 979 height 1027
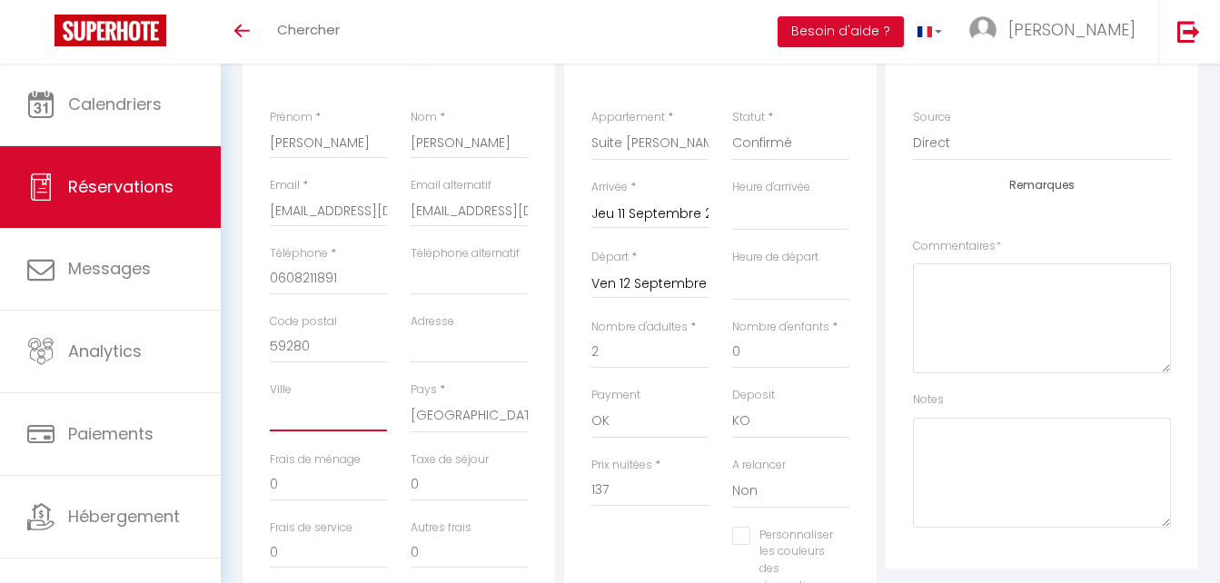
select select
checkbox input "false"
paste input "Armentières"
type input "Armentières"
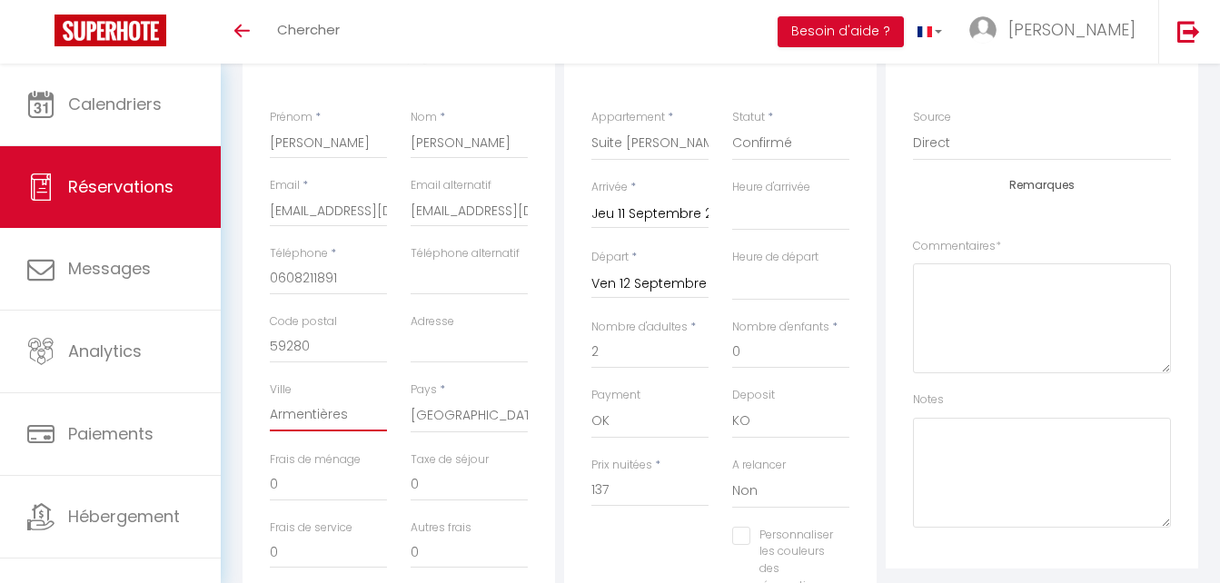
select select
checkbox input "false"
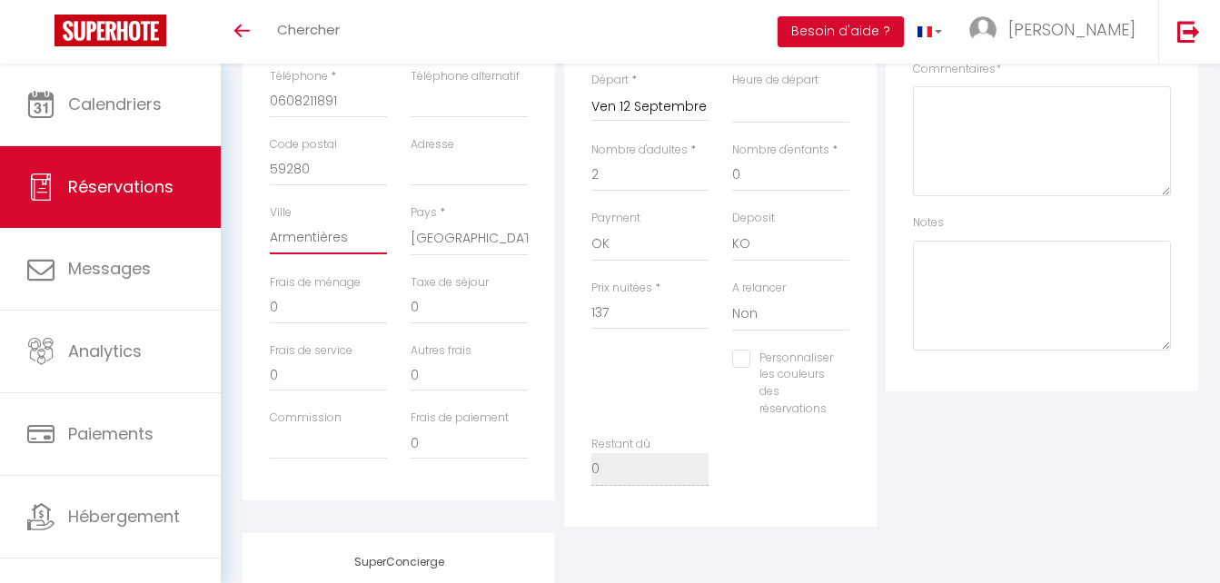
scroll to position [454, 0]
type input "Armentières"
click at [462, 307] on input "0" at bounding box center [469, 303] width 117 height 33
select select
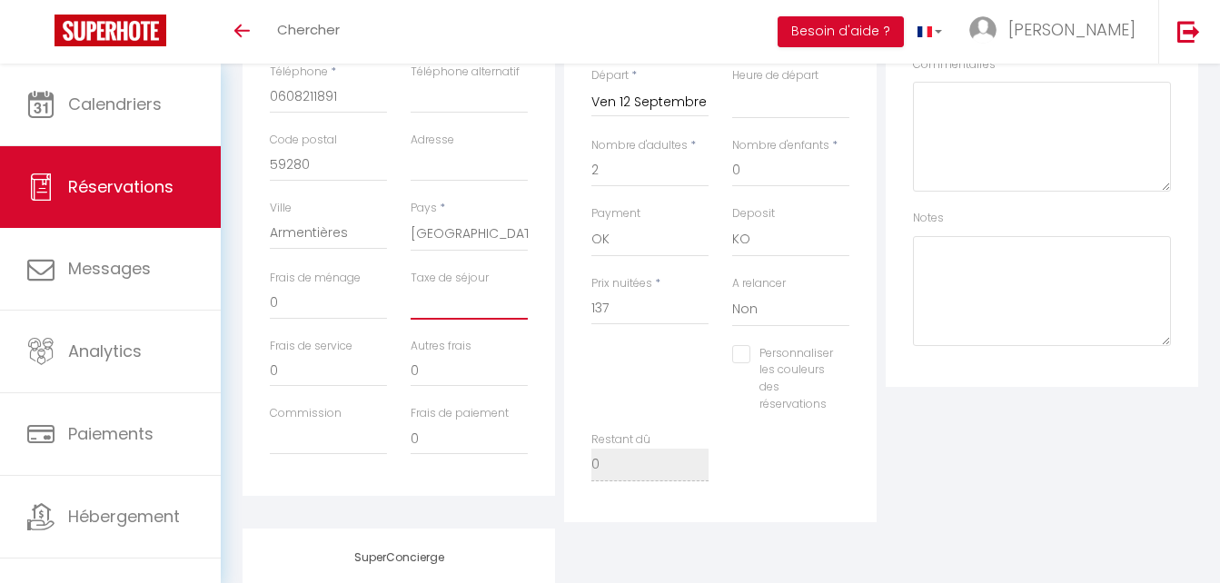
checkbox input "false"
type input "1"
select select
checkbox input "false"
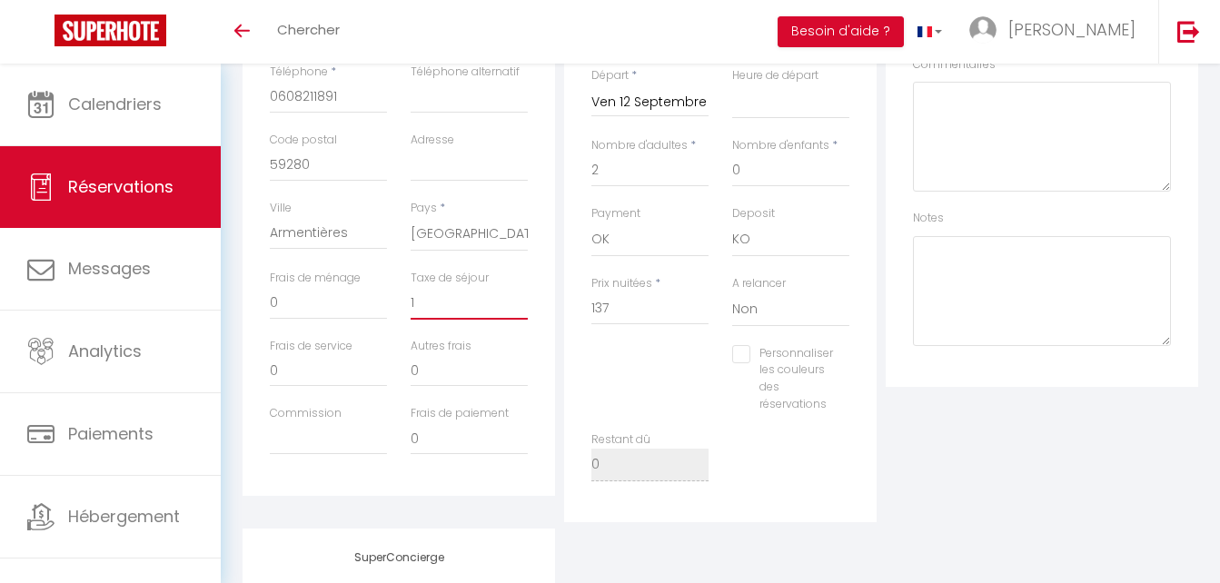
type input "1."
select select
checkbox input "false"
type input "1.7"
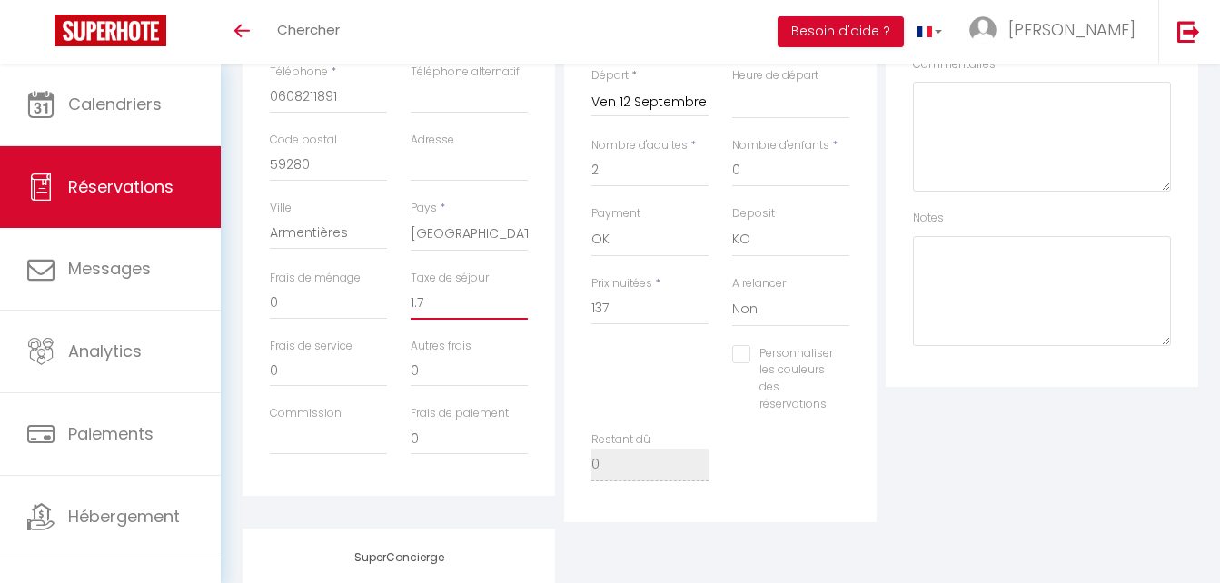
select select
checkbox input "false"
type input "1.72"
select select
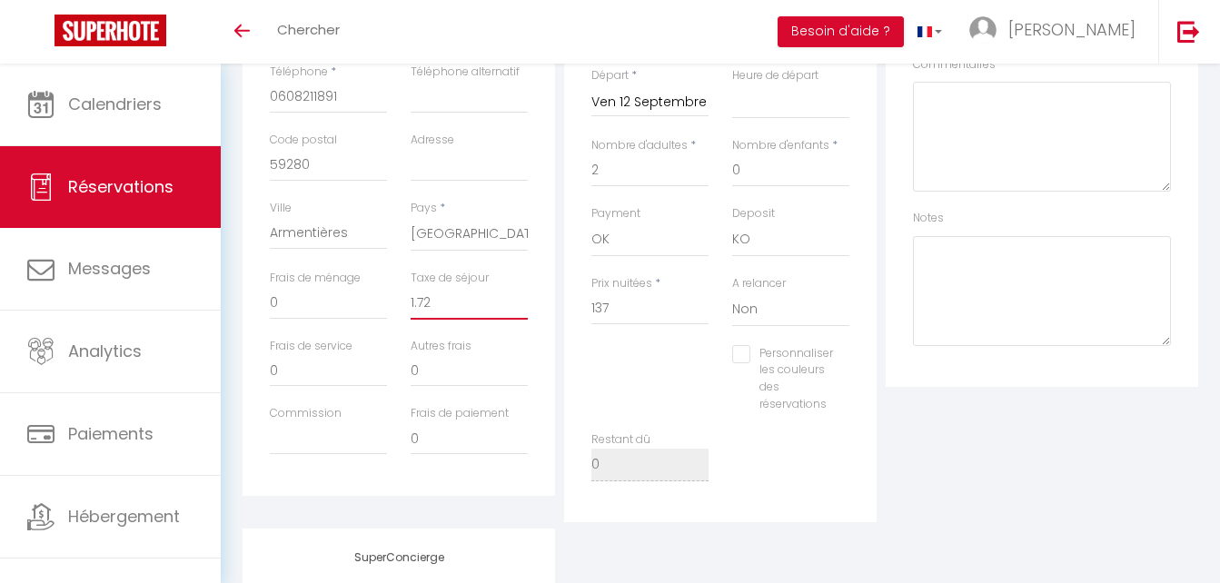
select select
checkbox input "false"
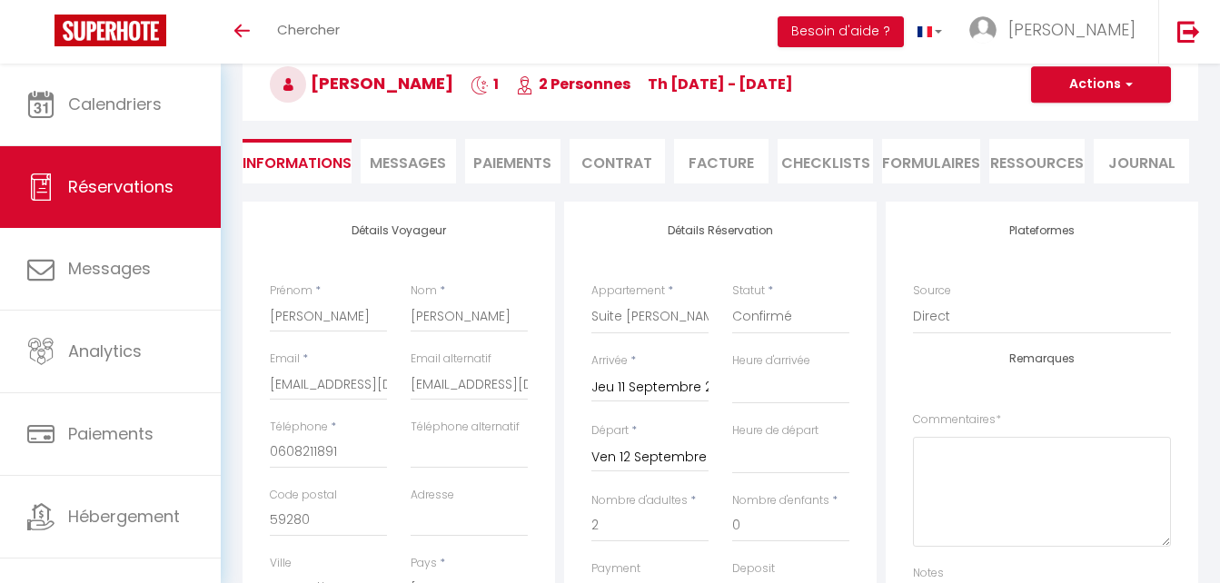
scroll to position [0, 0]
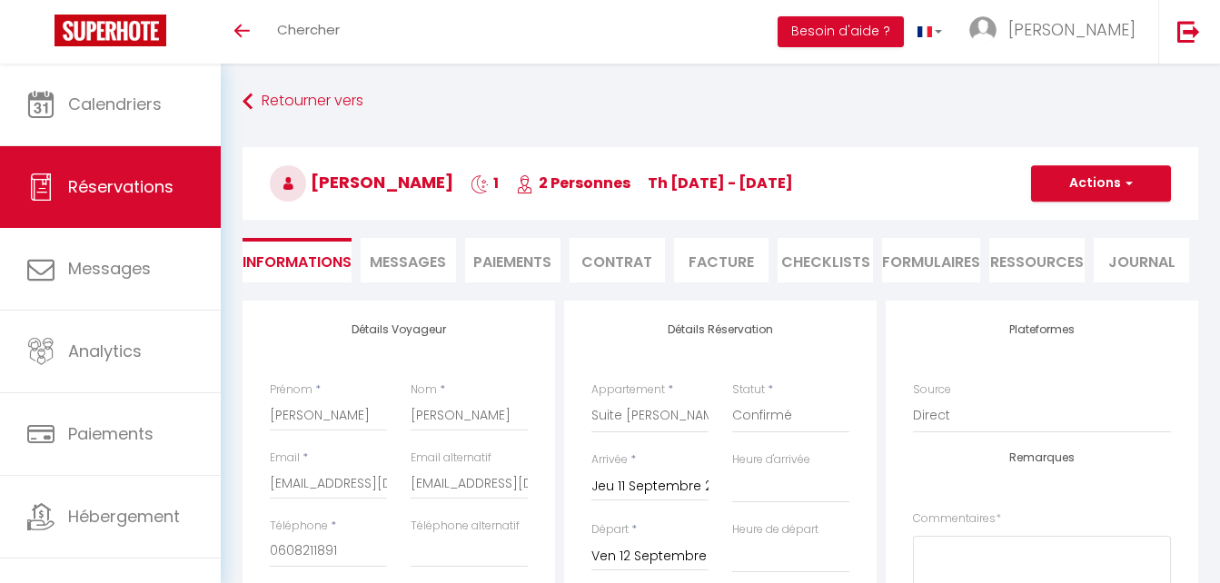
type input "1.72"
click at [918, 170] on button "Actions" at bounding box center [1101, 183] width 140 height 36
click at [918, 217] on link "Enregistrer" at bounding box center [1083, 224] width 144 height 24
select select "not_cancelled"
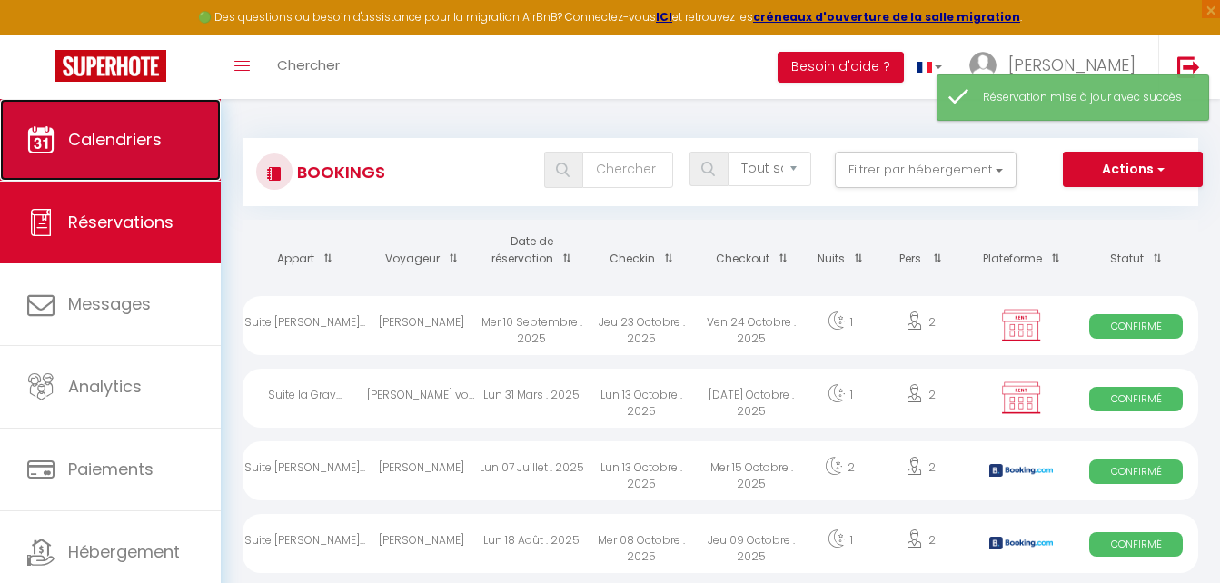
click at [120, 154] on link "Calendriers" at bounding box center [110, 140] width 221 height 82
